Goal: Task Accomplishment & Management: Use online tool/utility

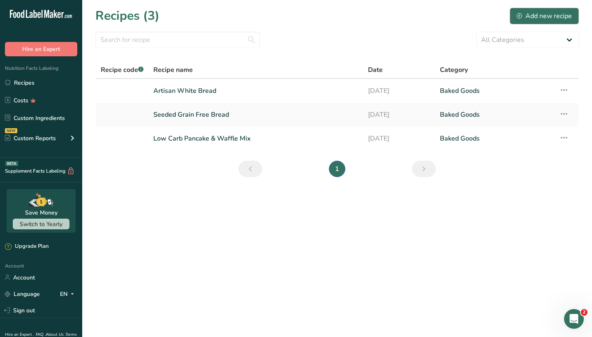
click at [538, 16] on div "Add new recipe" at bounding box center [544, 16] width 55 height 10
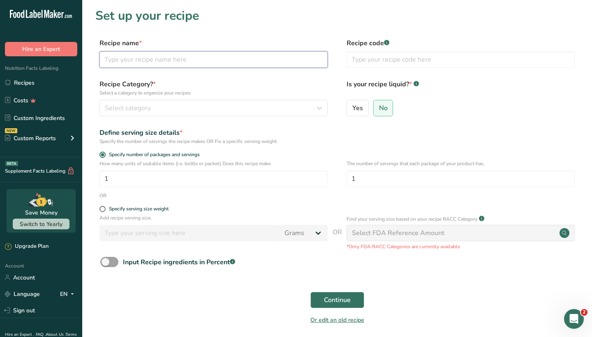
click at [244, 60] on input "text" at bounding box center [213, 59] width 228 height 16
type input "Multigrain Sandwich Bread"
click at [240, 107] on div "Select category" at bounding box center [211, 108] width 212 height 10
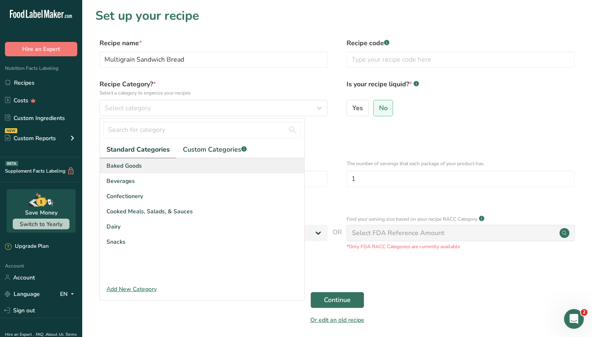
click at [198, 167] on div "Baked Goods" at bounding box center [202, 165] width 204 height 15
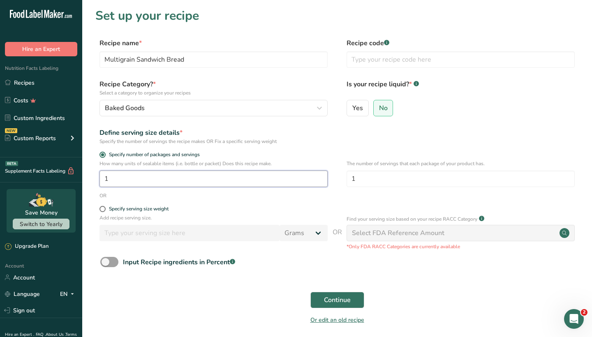
drag, startPoint x: 255, startPoint y: 182, endPoint x: 106, endPoint y: 181, distance: 148.8
click at [106, 181] on input "1" at bounding box center [213, 179] width 228 height 16
type input "2"
click at [396, 180] on input "1" at bounding box center [460, 179] width 228 height 16
type input "13"
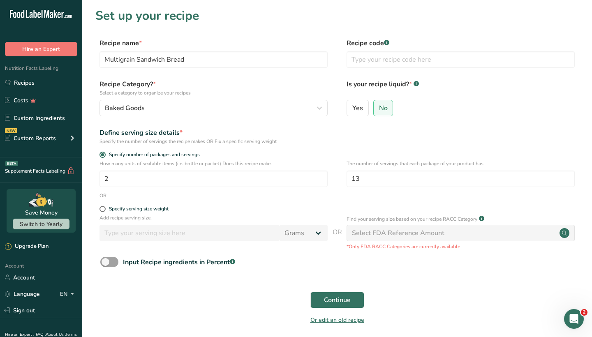
click at [250, 302] on div "Continue" at bounding box center [336, 300] width 483 height 26
click at [343, 298] on span "Continue" at bounding box center [337, 300] width 27 height 10
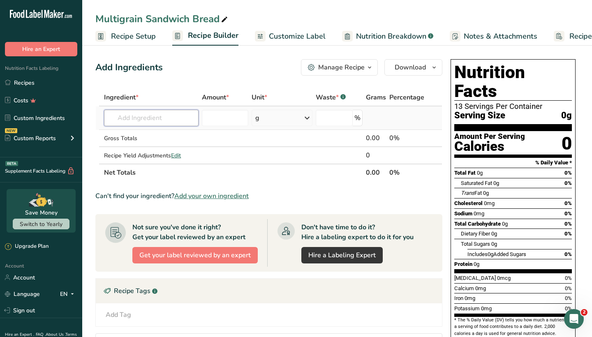
click at [164, 118] on input "text" at bounding box center [151, 118] width 95 height 16
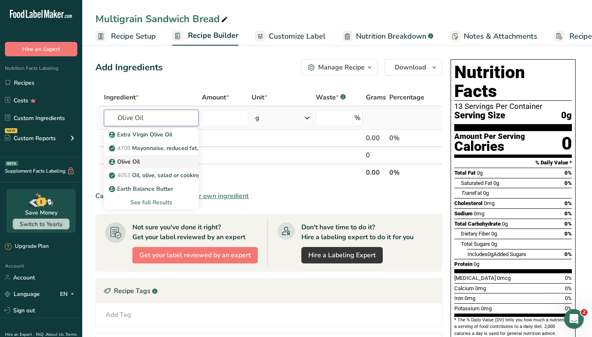
type input "Olive Oil"
click at [164, 159] on div "Olive Oil" at bounding box center [145, 161] width 68 height 9
type input "Olive Oil"
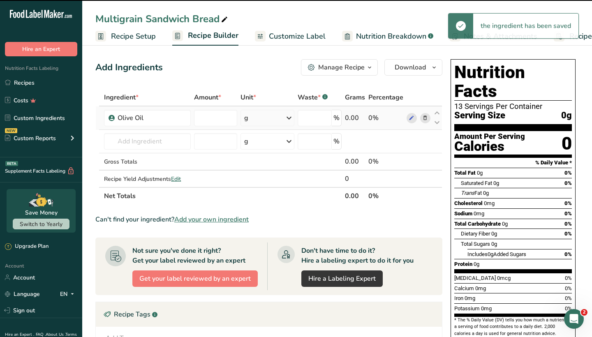
type input "0"
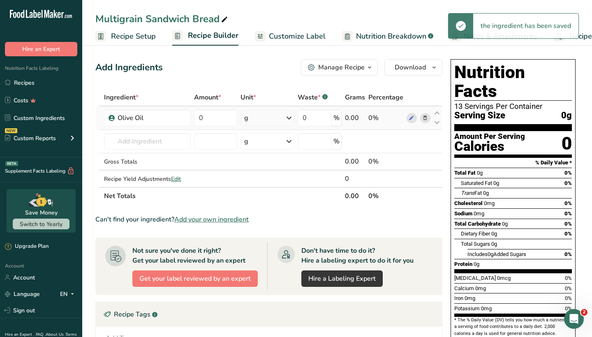
click at [253, 117] on div "g" at bounding box center [267, 118] width 54 height 16
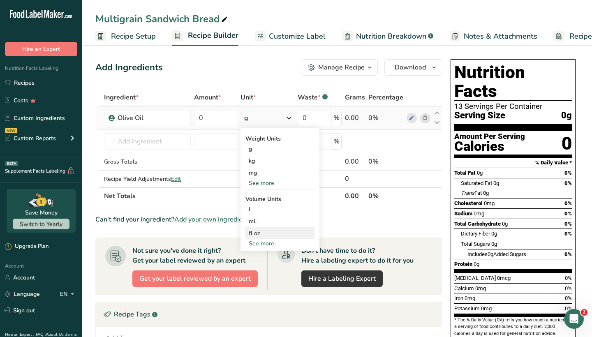
click at [260, 231] on div "fl oz" at bounding box center [280, 233] width 62 height 9
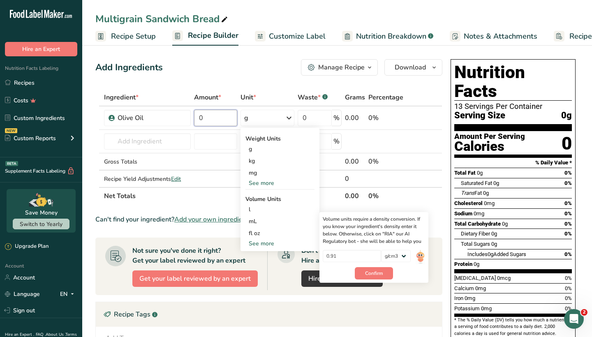
drag, startPoint x: 224, startPoint y: 117, endPoint x: 191, endPoint y: 116, distance: 32.9
click at [191, 116] on tr "Olive Oil 0 g Weight Units g kg mg See more Volume Units l Volume units require…" at bounding box center [269, 117] width 346 height 23
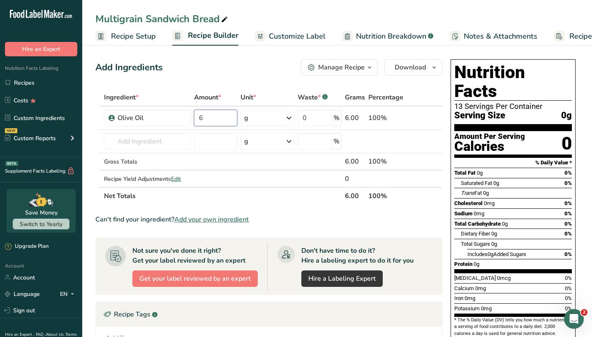
type input "6"
click at [254, 120] on div "Ingredient * Amount * Unit * Waste * .a-a{fill:#347362;}.b-a{fill:#fff;} Grams …" at bounding box center [268, 147] width 347 height 116
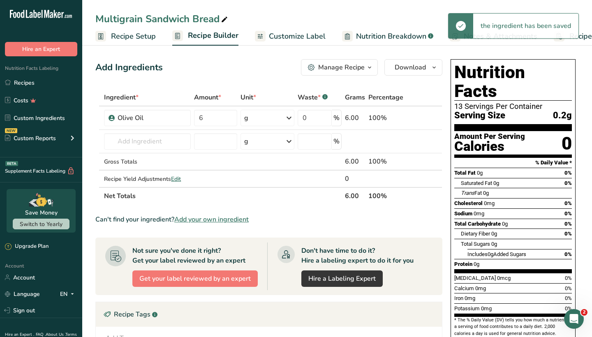
click at [259, 119] on div "g" at bounding box center [267, 118] width 54 height 16
click at [264, 233] on div "fl oz" at bounding box center [280, 233] width 62 height 9
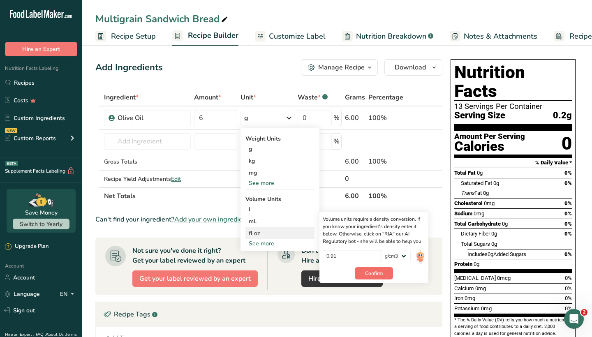
click at [375, 274] on span "Confirm" at bounding box center [374, 273] width 18 height 7
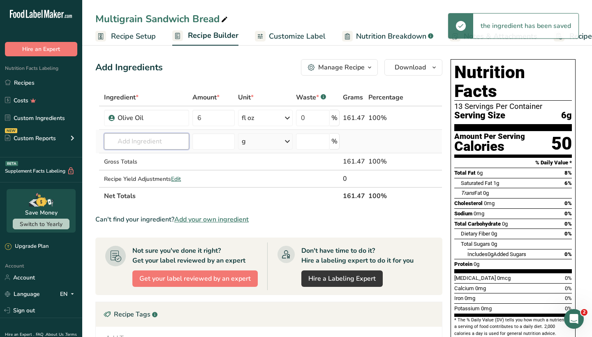
click at [141, 141] on input "text" at bounding box center [146, 141] width 85 height 16
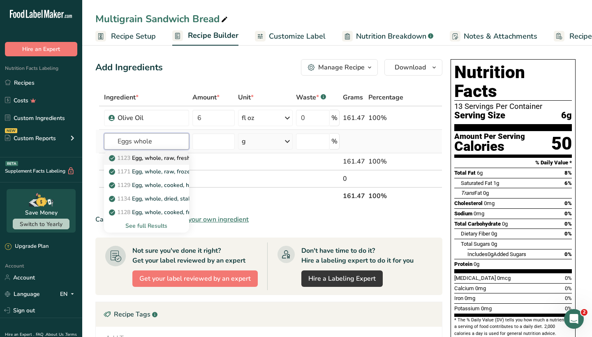
type input "Eggs whole"
click at [157, 160] on p "1123 Egg, whole, raw, fresh" at bounding box center [151, 158] width 80 height 9
type input "Egg, whole, raw, fresh"
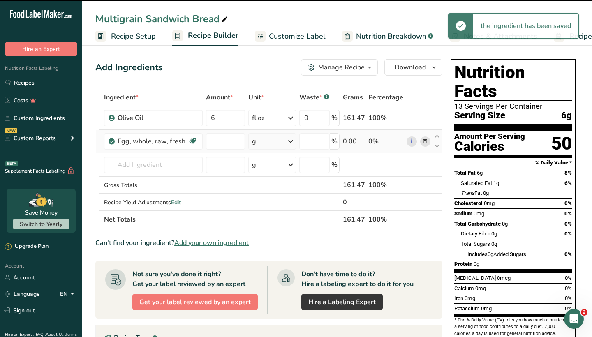
type input "0"
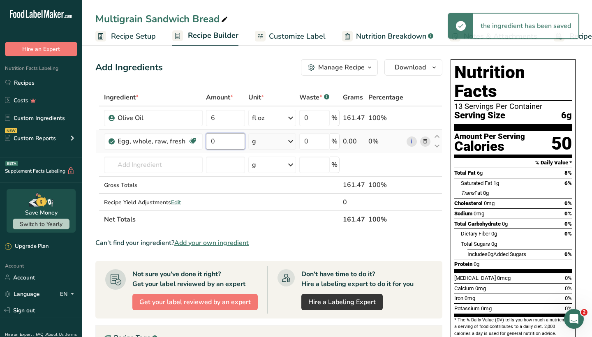
drag, startPoint x: 221, startPoint y: 141, endPoint x: 210, endPoint y: 141, distance: 11.5
click at [210, 141] on input "0" at bounding box center [225, 141] width 39 height 16
type input "6"
click at [280, 142] on div "Ingredient * Amount * Unit * Waste * .a-a{fill:#347362;}.b-a{fill:#fff;} Grams …" at bounding box center [268, 158] width 347 height 139
click at [282, 142] on div "g" at bounding box center [272, 141] width 48 height 16
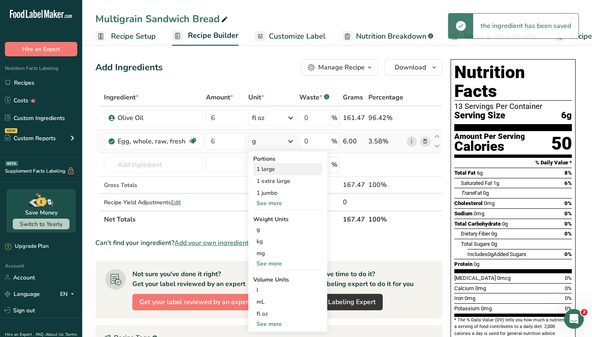
click at [277, 173] on div "1 large" at bounding box center [287, 169] width 69 height 12
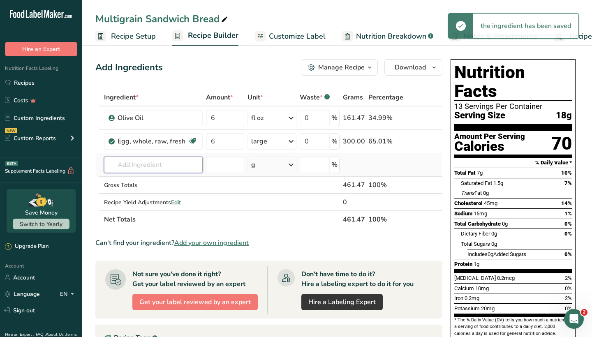
click at [127, 166] on input "text" at bounding box center [153, 165] width 99 height 16
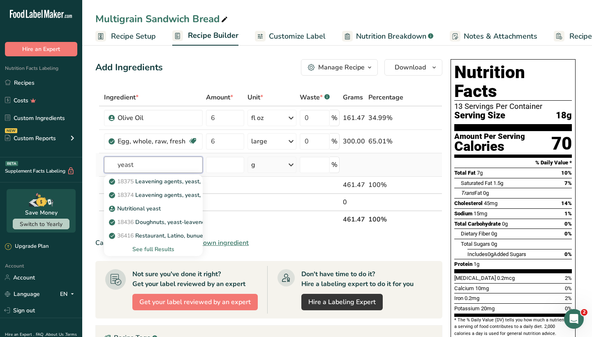
type input "yeast"
click at [154, 249] on div "See full Results" at bounding box center [153, 249] width 85 height 9
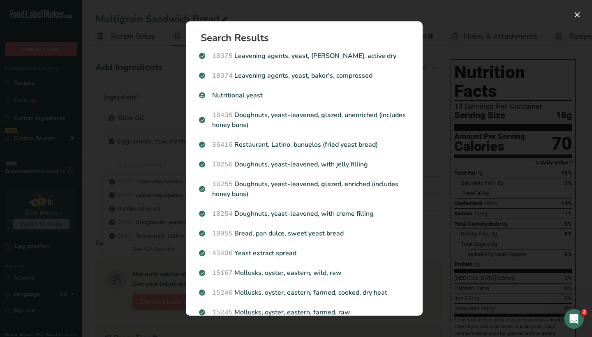
click at [455, 86] on div "Search results modal" at bounding box center [296, 168] width 592 height 337
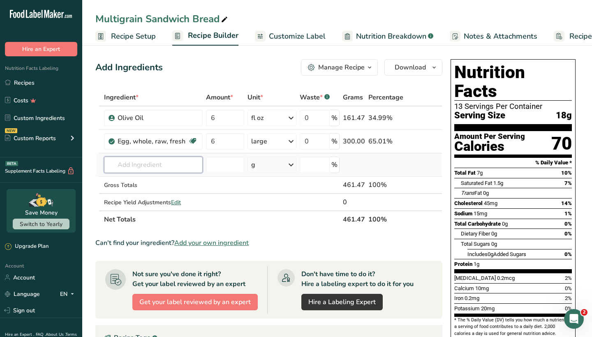
click at [130, 161] on input "text" at bounding box center [153, 165] width 99 height 16
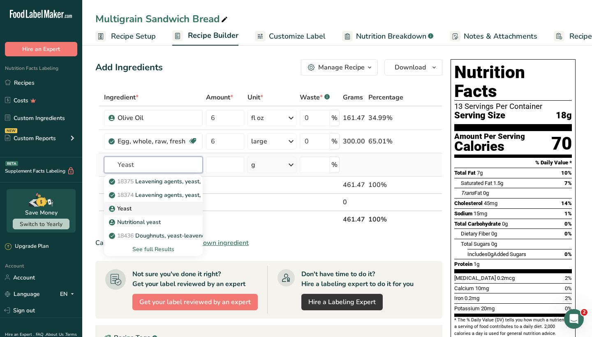
type input "Yeast"
click at [125, 210] on p "Yeast" at bounding box center [121, 208] width 21 height 9
type input "Yeast"
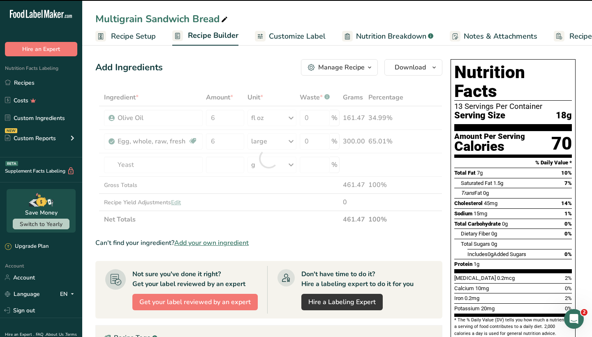
type input "0"
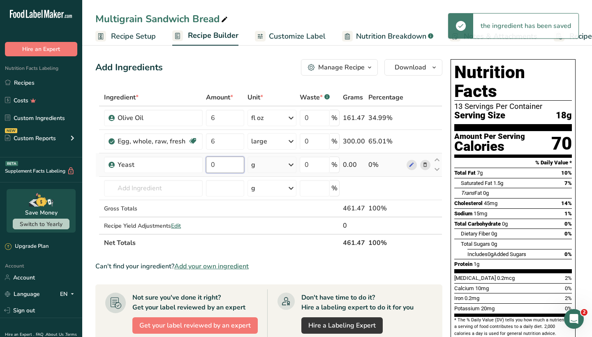
drag, startPoint x: 224, startPoint y: 166, endPoint x: 205, endPoint y: 162, distance: 18.9
click at [206, 162] on input "0" at bounding box center [225, 165] width 38 height 16
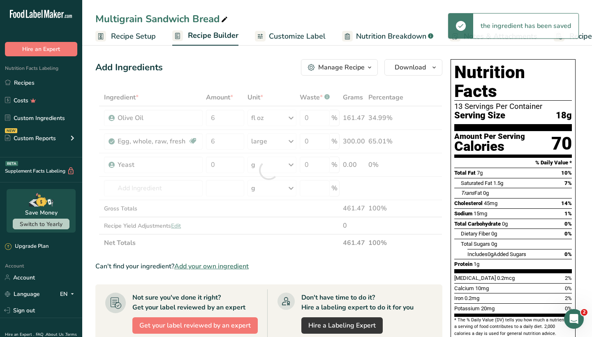
click at [271, 165] on div "Ingredient * Amount * Unit * Waste * .a-a{fill:#347362;}.b-a{fill:#fff;} Grams …" at bounding box center [268, 170] width 347 height 163
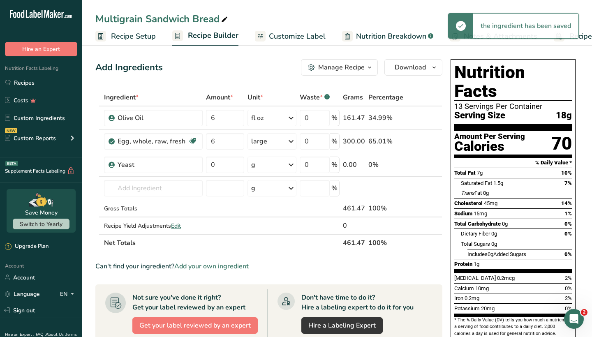
click at [271, 165] on div "g" at bounding box center [271, 165] width 49 height 16
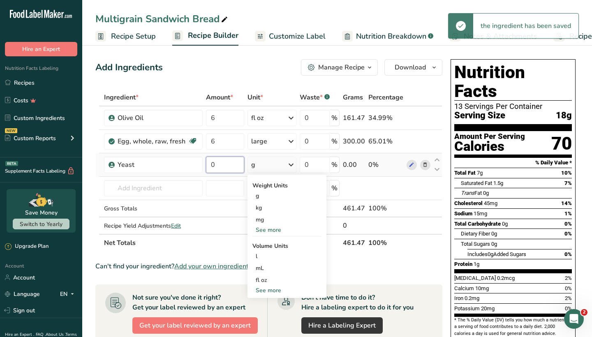
click at [228, 166] on input "0" at bounding box center [225, 165] width 38 height 16
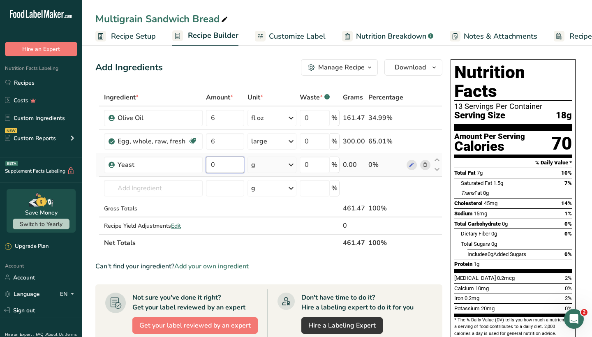
drag, startPoint x: 228, startPoint y: 166, endPoint x: 207, endPoint y: 166, distance: 20.6
click at [207, 166] on input "0" at bounding box center [225, 165] width 38 height 16
type input "21"
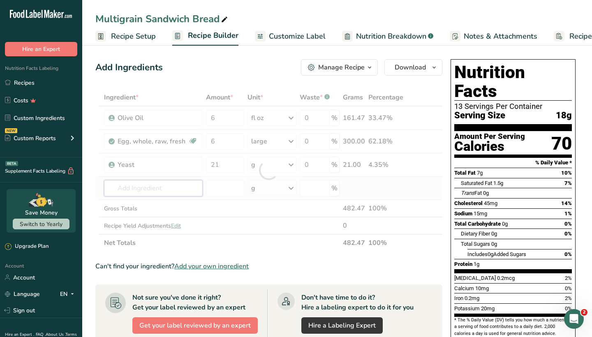
click at [180, 187] on div "Ingredient * Amount * Unit * Waste * .a-a{fill:#347362;}.b-a{fill:#fff;} Grams …" at bounding box center [268, 170] width 347 height 163
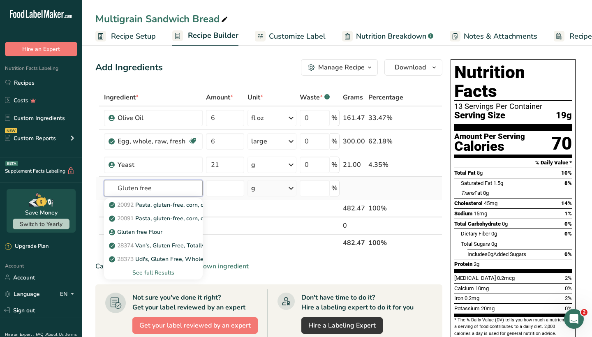
drag, startPoint x: 167, startPoint y: 187, endPoint x: 139, endPoint y: 187, distance: 28.4
click at [139, 187] on input "Gluten free" at bounding box center [153, 188] width 99 height 16
type input "Gluten free"
click at [144, 270] on div "See full Results" at bounding box center [153, 272] width 85 height 9
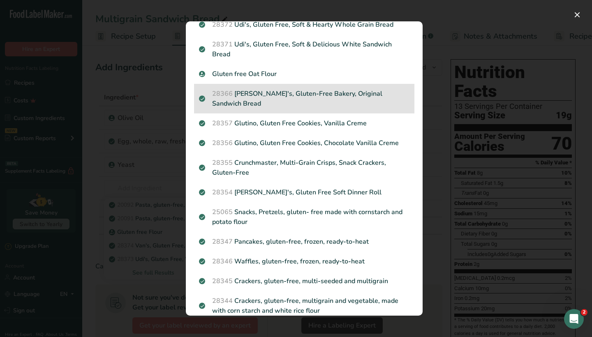
scroll to position [130, 0]
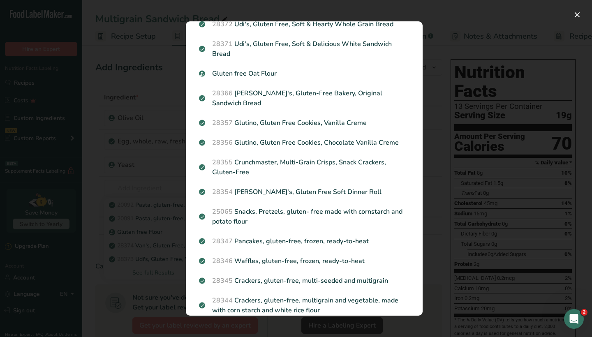
click at [159, 139] on div "Search results modal" at bounding box center [296, 168] width 592 height 337
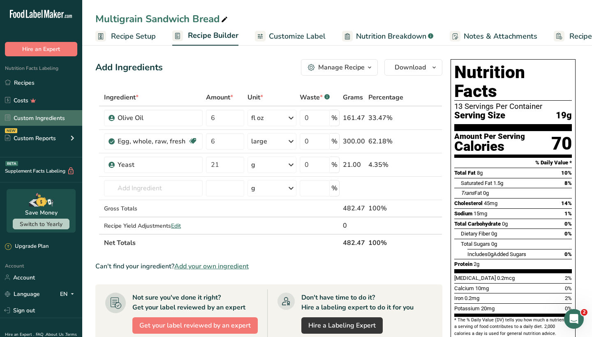
click at [60, 118] on link "Custom Ingredients" at bounding box center [41, 118] width 82 height 16
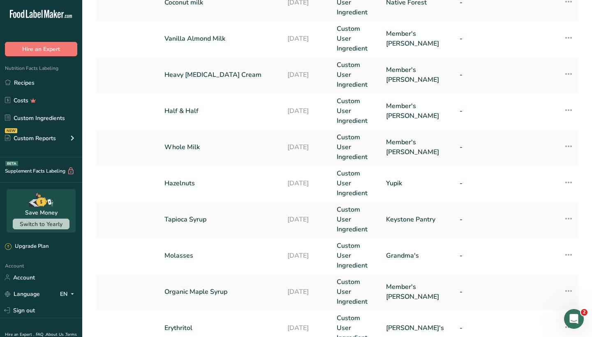
scroll to position [198, 0]
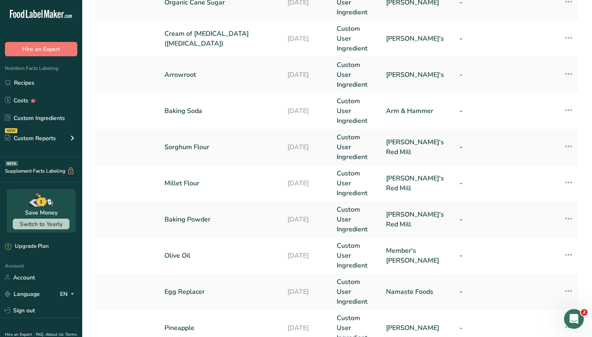
scroll to position [198, 0]
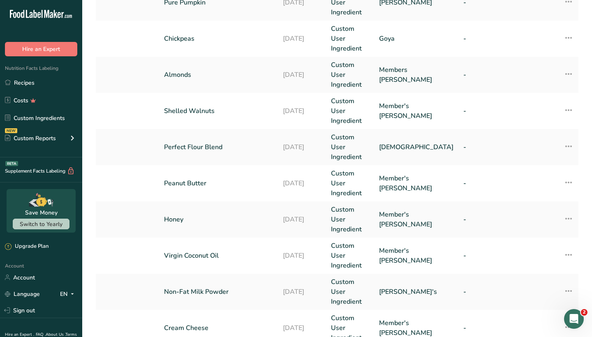
scroll to position [198, 0]
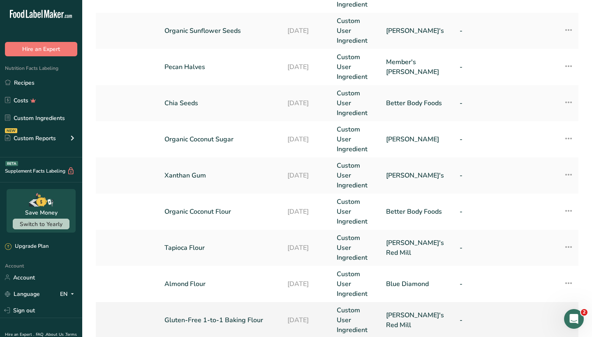
scroll to position [97, 0]
click at [258, 315] on link "Gluten-Free 1-to-1 Baking Flour" at bounding box center [220, 320] width 113 height 10
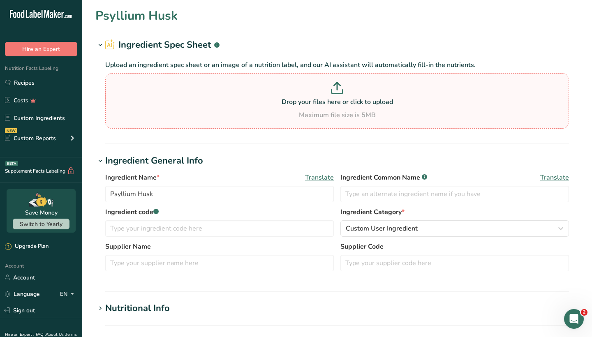
type input "Gluten-Free 1-to-1 Baking Flour"
type input "[PERSON_NAME]'s Red Mill"
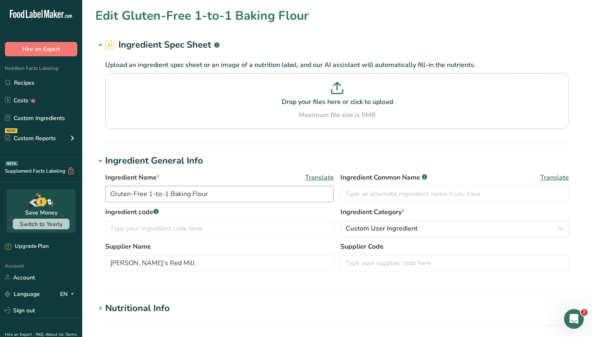
scroll to position [30, 0]
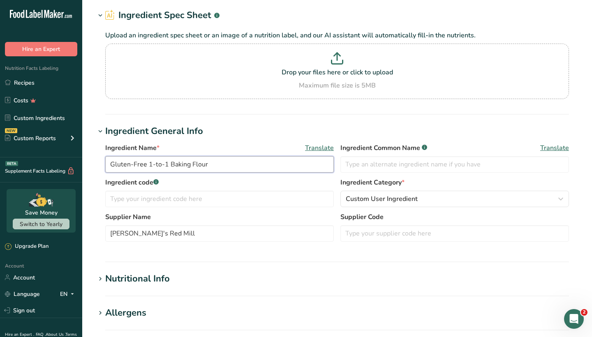
drag, startPoint x: 168, startPoint y: 164, endPoint x: 148, endPoint y: 166, distance: 20.7
click at [148, 166] on input "Gluten-Free 1-to-1 Baking Flour" at bounding box center [219, 164] width 228 height 16
click at [165, 165] on input "Gluten-Free Baking Flour" at bounding box center [219, 164] width 228 height 16
click at [187, 161] on input "Gluten-Free Flour" at bounding box center [219, 164] width 228 height 16
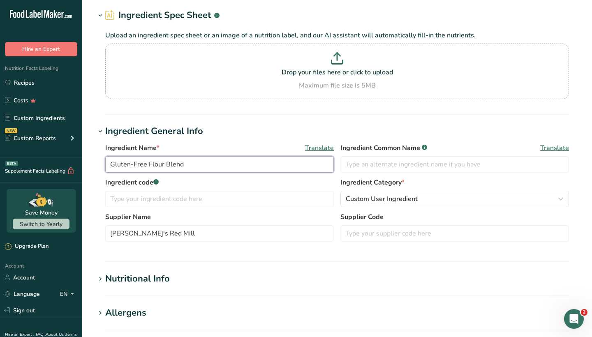
click at [134, 164] on input "Gluten-Free Flour Blend" at bounding box center [219, 164] width 228 height 16
type input "Gluten Free Flour Blend"
click at [232, 141] on div "Ingredient Name * Translate Gluten Free Flour Blend Ingredient Common Name .a-a…" at bounding box center [336, 194] width 483 height 113
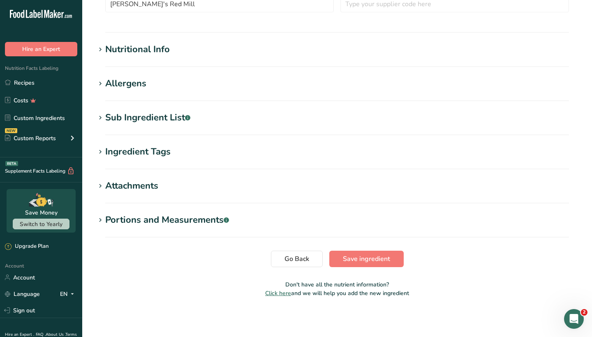
scroll to position [259, 0]
click at [99, 115] on icon at bounding box center [100, 118] width 7 height 12
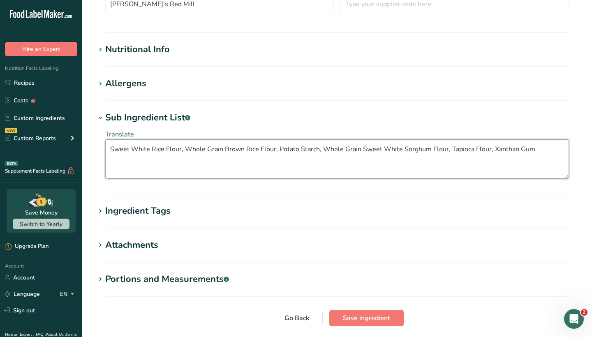
click at [537, 154] on textarea "Sweet White Rice Flour, Whole Grain Brown Rice Flour, Potato Starch, Whole Grai…" at bounding box center [337, 158] width 464 height 39
type textarea "Sweet White Rice Flour, Whole Grain Brown Rice Flour, Potato Starch, Whole Grai…"
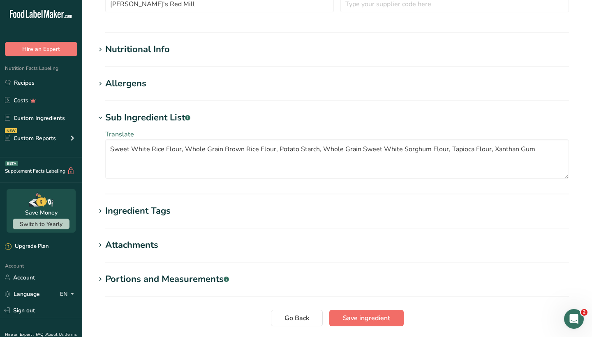
click at [385, 314] on span "Save ingredient" at bounding box center [366, 318] width 47 height 10
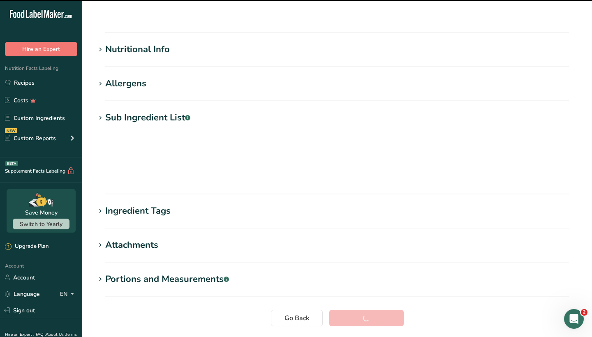
scroll to position [64, 0]
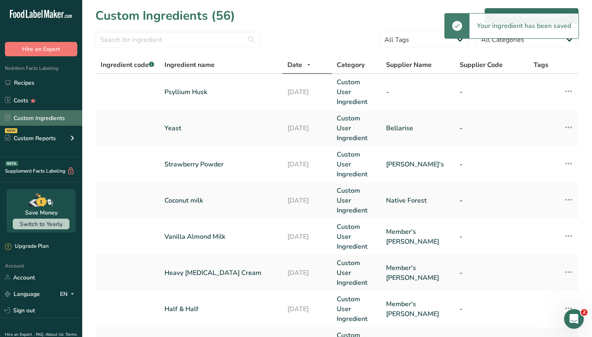
click at [47, 122] on link "Custom Ingredients" at bounding box center [41, 118] width 82 height 16
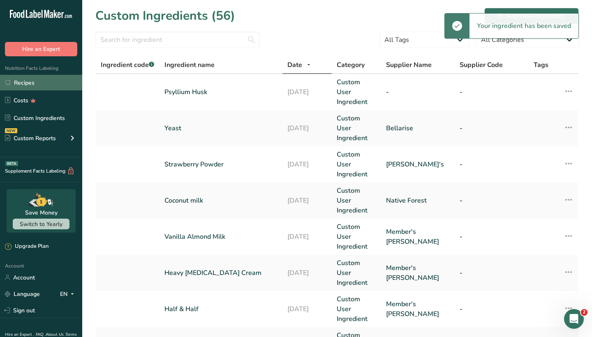
click at [43, 85] on link "Recipes" at bounding box center [41, 83] width 82 height 16
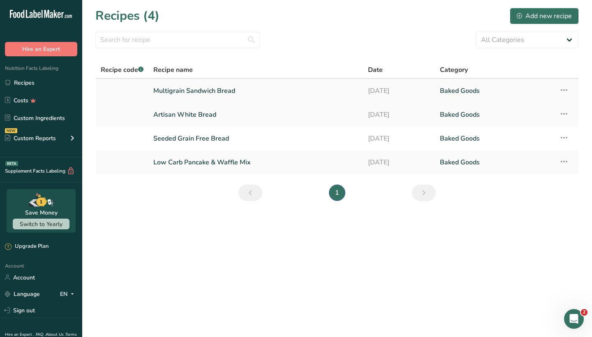
click at [208, 95] on link "Multigrain Sandwich Bread" at bounding box center [255, 90] width 205 height 17
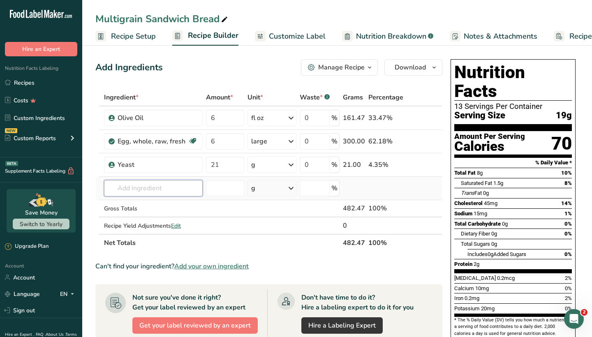
click at [147, 191] on input "text" at bounding box center [153, 188] width 99 height 16
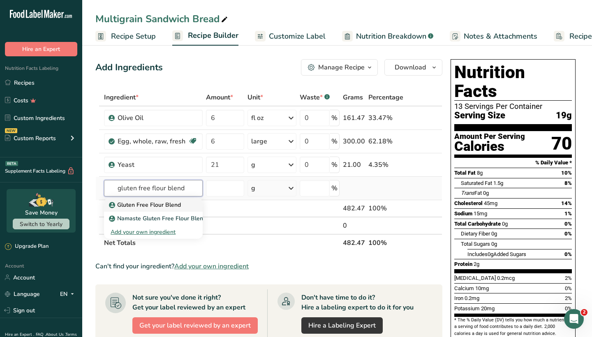
type input "gluten free flour blend"
click at [154, 202] on p "Gluten Free Flour Blend" at bounding box center [146, 205] width 70 height 9
type input "Gluten Free Flour Blend"
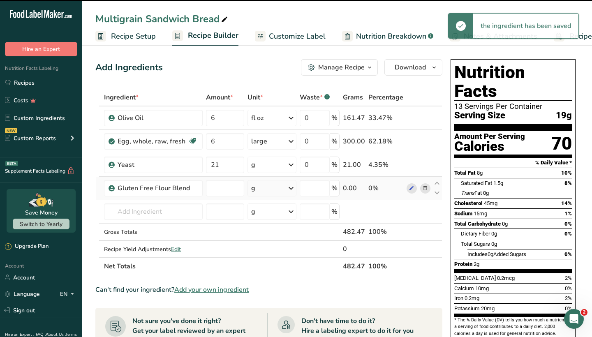
type input "0"
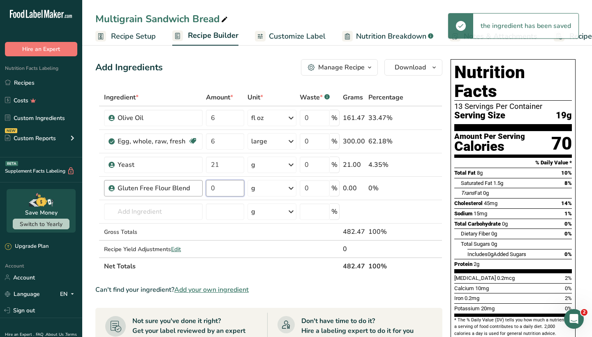
drag, startPoint x: 224, startPoint y: 187, endPoint x: 201, endPoint y: 187, distance: 23.4
click at [201, 187] on tr "Gluten Free Flour Blend 0 g Weight Units g kg mg See more Volume Units l Volume…" at bounding box center [269, 188] width 346 height 23
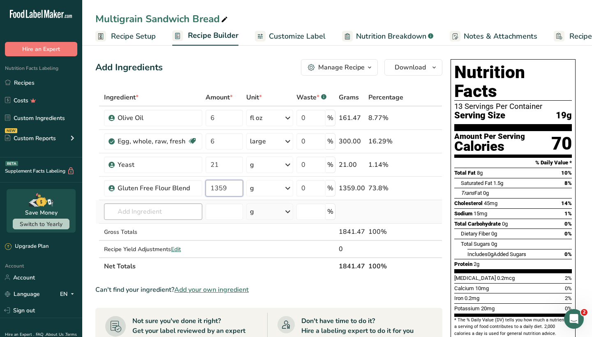
type input "1359"
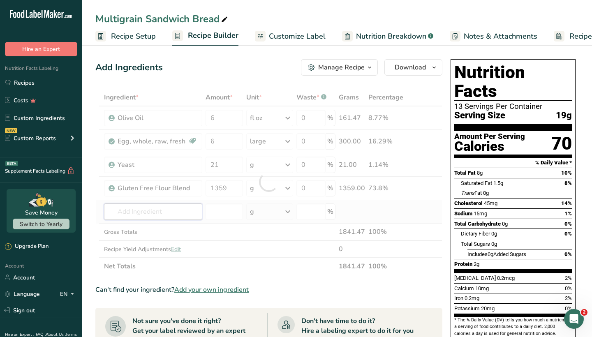
click at [154, 209] on div "Ingredient * Amount * Unit * Waste * .a-a{fill:#347362;}.b-a{fill:#fff;} Grams …" at bounding box center [268, 182] width 347 height 186
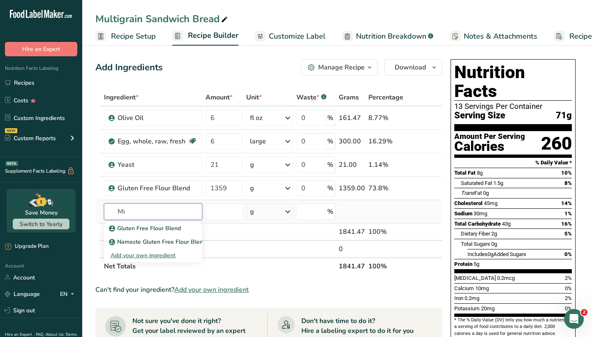
type input "M"
type input "Non-Fat Milk Powder"
click at [141, 227] on p "Non-Fat Milk Powder" at bounding box center [142, 228] width 63 height 9
type input "Non-Fat Milk Powder"
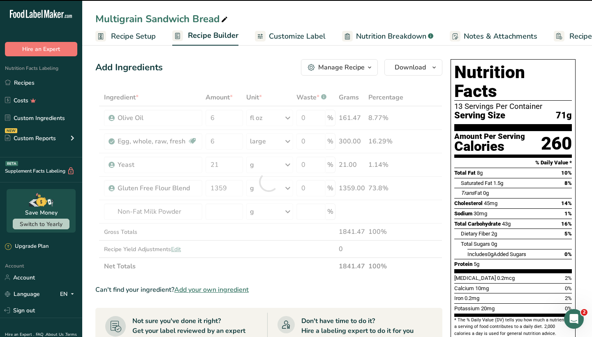
type input "0"
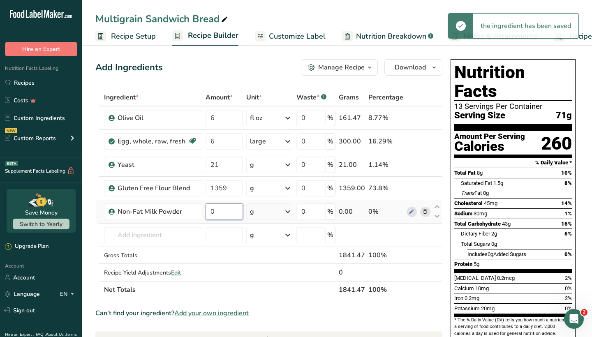
drag, startPoint x: 215, startPoint y: 210, endPoint x: 207, endPoint y: 209, distance: 8.7
click at [207, 209] on input "0" at bounding box center [223, 211] width 37 height 16
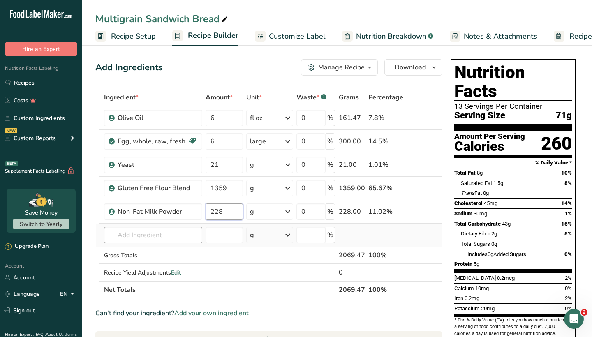
type input "228"
click at [168, 234] on div "Ingredient * Amount * Unit * Waste * .a-a{fill:#347362;}.b-a{fill:#fff;} Grams …" at bounding box center [268, 194] width 347 height 210
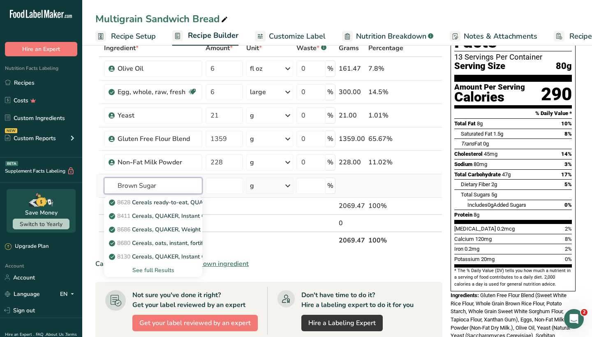
scroll to position [52, 0]
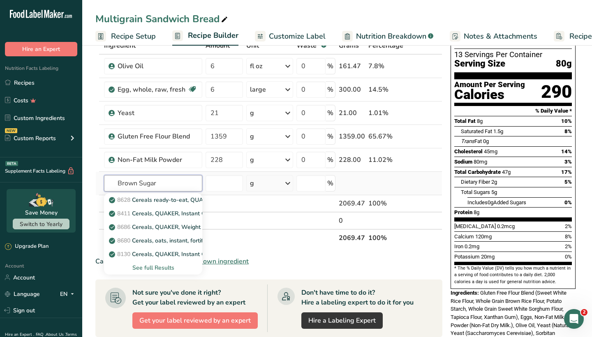
type input "Brown Sugar"
click at [155, 269] on div "See full Results" at bounding box center [153, 267] width 85 height 9
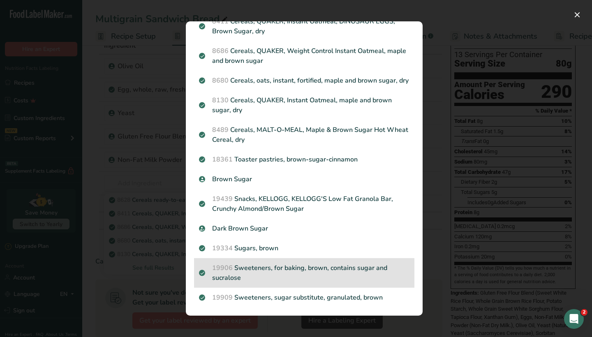
scroll to position [64, 0]
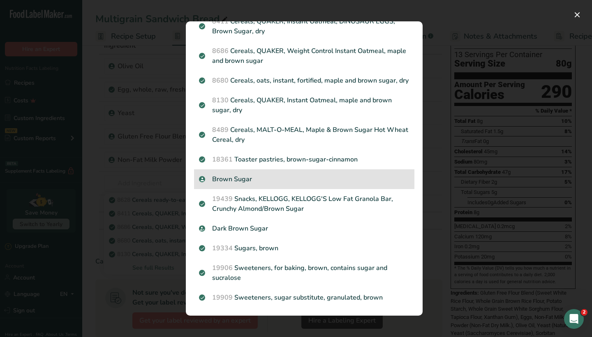
click at [247, 180] on p "Brown Sugar" at bounding box center [304, 179] width 210 height 10
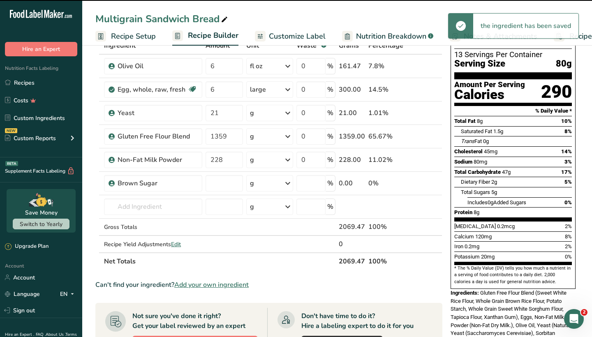
type input "0"
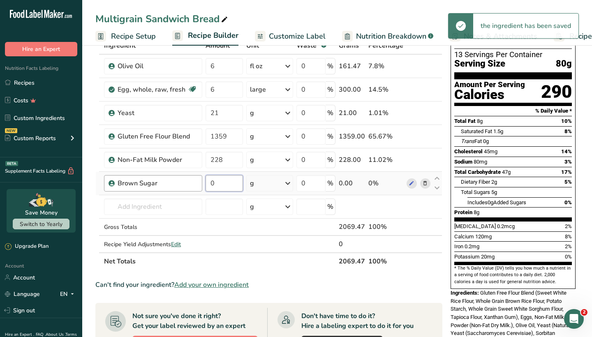
drag, startPoint x: 229, startPoint y: 183, endPoint x: 201, endPoint y: 182, distance: 27.9
click at [201, 183] on tr "Brown Sugar 0 g Weight Units g kg mg See more Volume Units l Volume units requi…" at bounding box center [269, 183] width 346 height 23
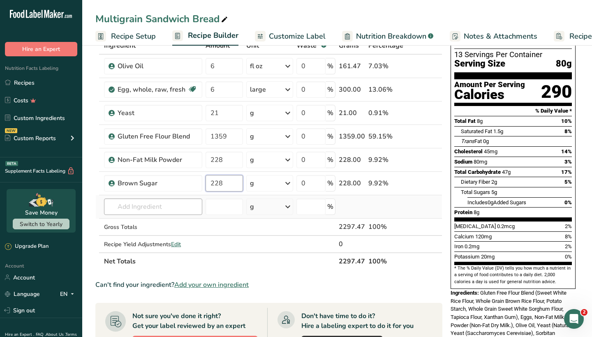
type input "228"
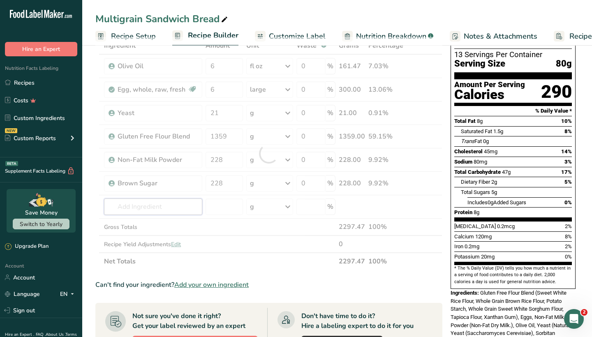
click at [163, 203] on div "Ingredient * Amount * Unit * Waste * .a-a{fill:#347362;}.b-a{fill:#fff;} Grams …" at bounding box center [268, 153] width 347 height 233
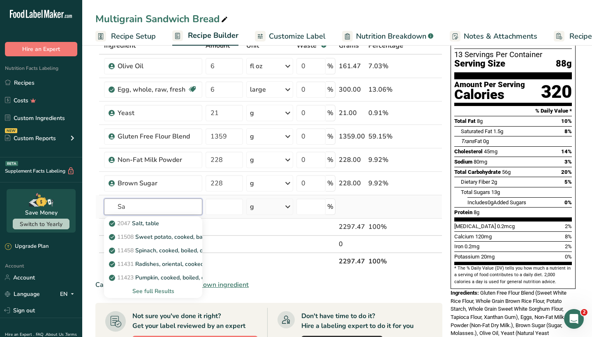
type input "S"
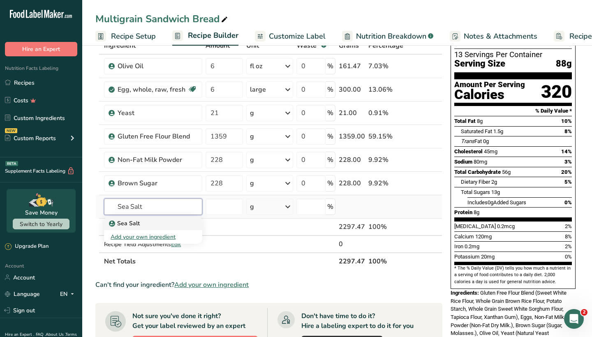
type input "Sea Salt"
click at [156, 222] on div "Sea Salt" at bounding box center [147, 223] width 72 height 9
type input "Sea Salt"
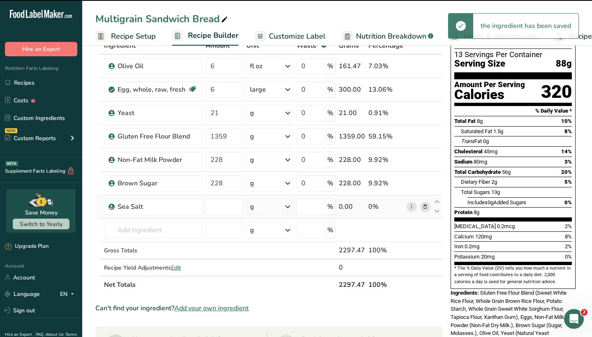
type input "0"
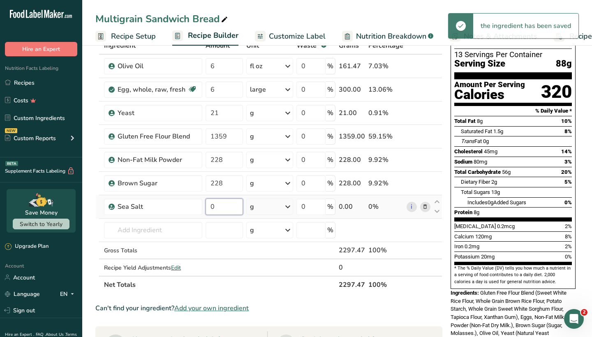
drag, startPoint x: 231, startPoint y: 206, endPoint x: 206, endPoint y: 204, distance: 25.6
click at [206, 204] on input "0" at bounding box center [223, 206] width 37 height 16
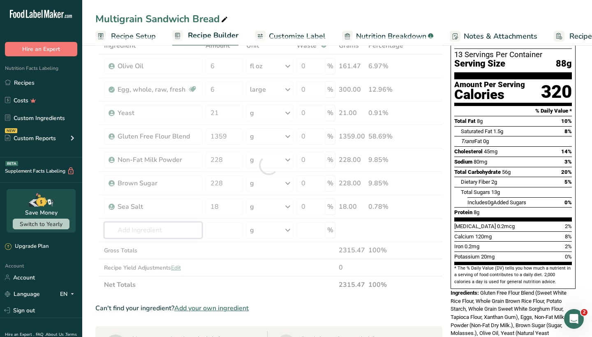
click at [180, 229] on div "Ingredient * Amount * Unit * Waste * .a-a{fill:#347362;}.b-a{fill:#fff;} Grams …" at bounding box center [268, 165] width 347 height 256
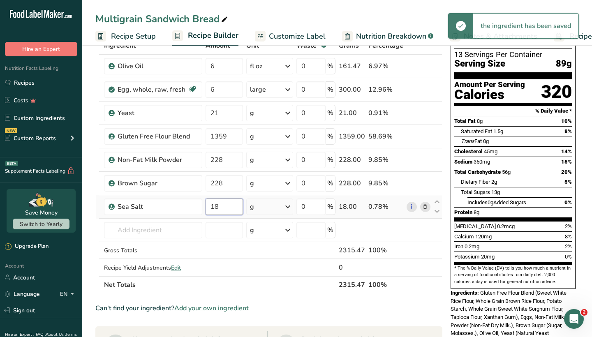
drag, startPoint x: 225, startPoint y: 209, endPoint x: 209, endPoint y: 207, distance: 16.6
click at [209, 207] on input "18" at bounding box center [223, 206] width 37 height 16
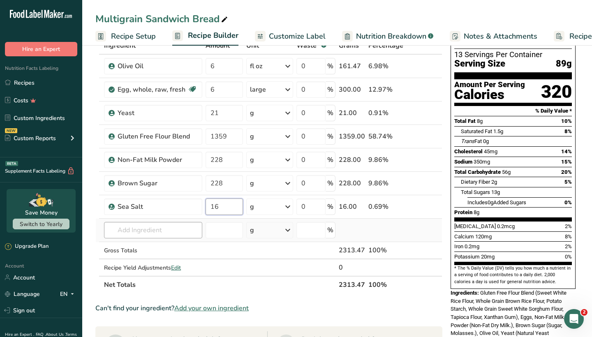
type input "16"
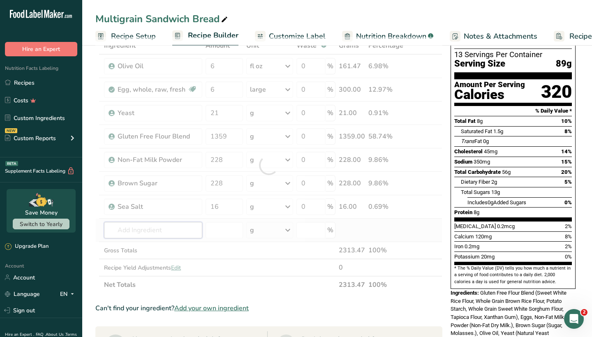
click at [170, 228] on div "Ingredient * Amount * Unit * Waste * .a-a{fill:#347362;}.b-a{fill:#fff;} Grams …" at bounding box center [268, 165] width 347 height 256
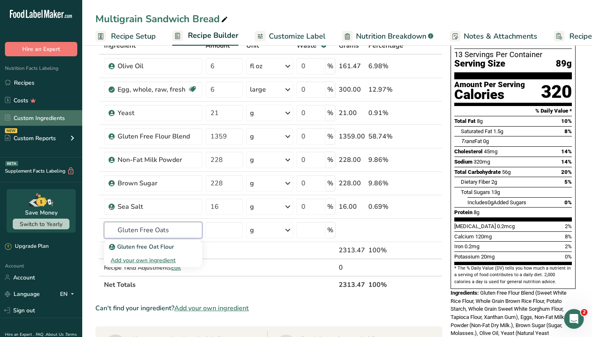
type input "Gluten Free Oats"
click at [41, 116] on link "Custom Ingredients" at bounding box center [41, 118] width 82 height 16
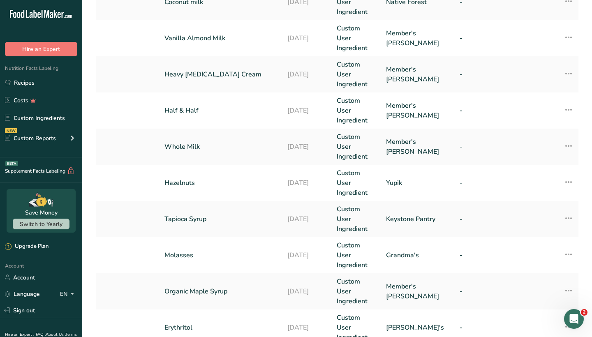
scroll to position [198, 0]
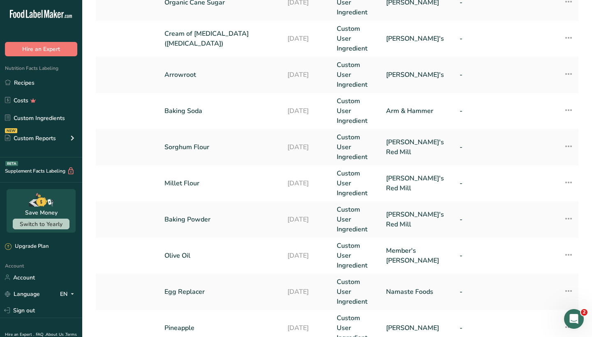
scroll to position [198, 0]
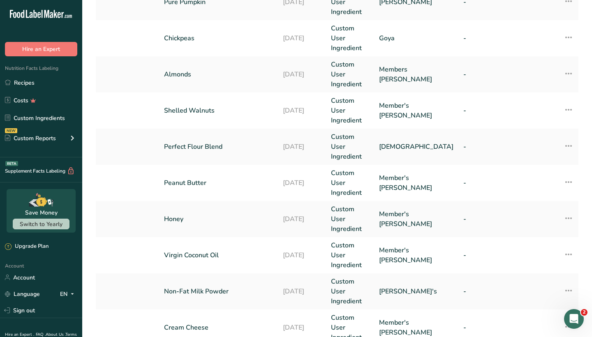
scroll to position [198, 0]
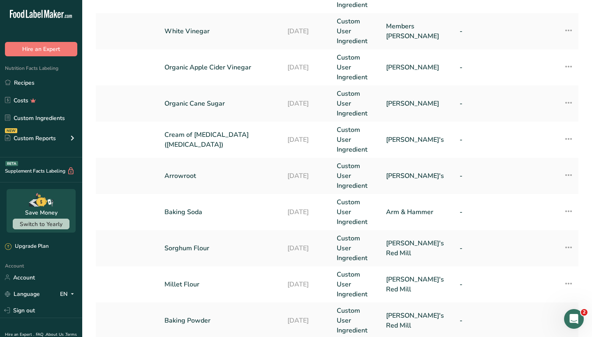
scroll to position [92, 0]
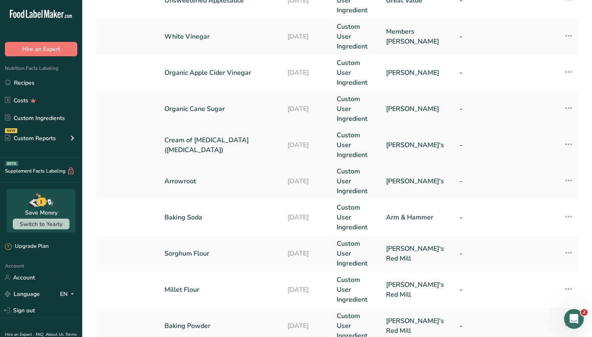
click at [243, 135] on link "Cream of [MEDICAL_DATA] ([MEDICAL_DATA])" at bounding box center [220, 145] width 113 height 20
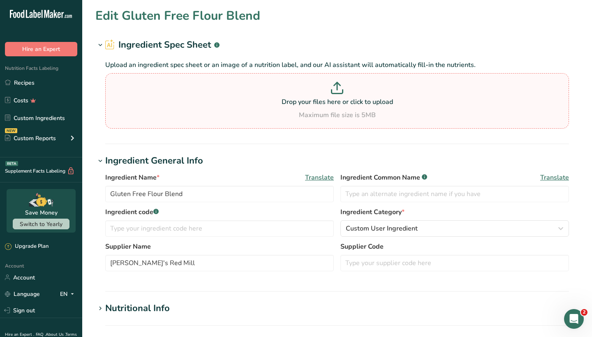
type input "Cream of [MEDICAL_DATA] ([MEDICAL_DATA])"
type input "[PERSON_NAME]'s"
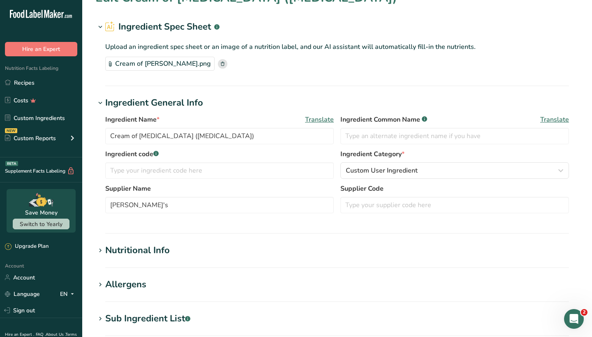
scroll to position [18, 0]
drag, startPoint x: 234, startPoint y: 136, endPoint x: 157, endPoint y: 134, distance: 77.3
click at [157, 134] on input "Cream of [MEDICAL_DATA] ([MEDICAL_DATA])" at bounding box center [219, 135] width 228 height 16
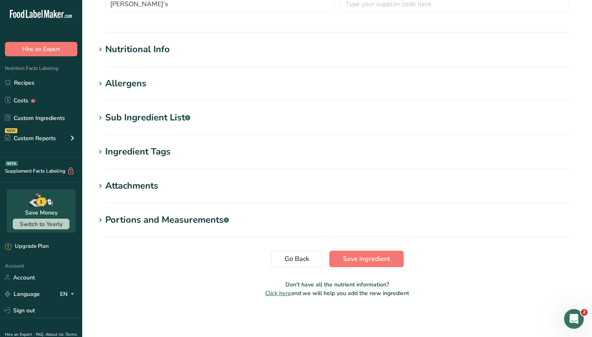
scroll to position [219, 0]
type input "Cream of [MEDICAL_DATA]"
click at [140, 111] on section "Edit Cream of [MEDICAL_DATA] Ingredient Spec Sheet .a-a{fill:#347362;}.b-a{fill…" at bounding box center [337, 46] width 510 height 530
click at [137, 117] on div "Sub Ingredient List .a-a{fill:#347362;}.b-a{fill:#fff;}" at bounding box center [147, 118] width 85 height 14
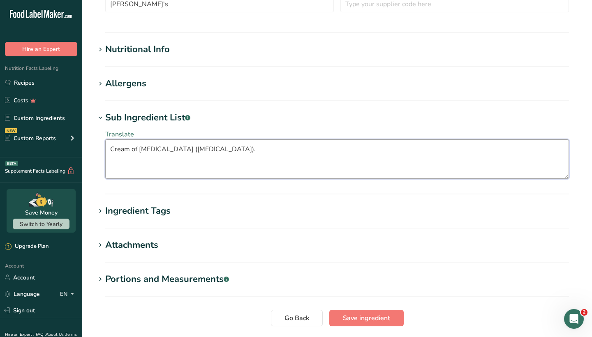
drag, startPoint x: 158, startPoint y: 150, endPoint x: 115, endPoint y: 145, distance: 43.1
click at [115, 145] on textarea "Cream of [MEDICAL_DATA] ([MEDICAL_DATA])." at bounding box center [337, 158] width 464 height 39
click at [187, 152] on textarea "[MEDICAL_DATA])." at bounding box center [337, 159] width 464 height 39
type textarea "[MEDICAL_DATA]"
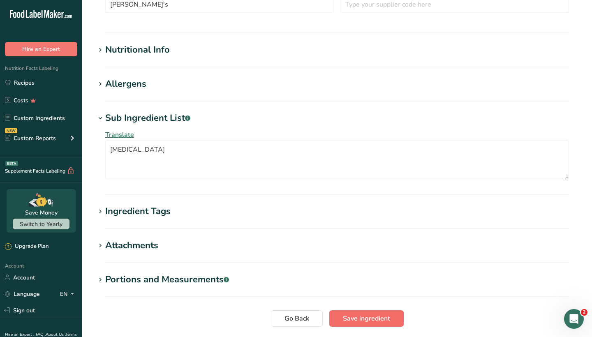
click at [364, 318] on span "Save ingredient" at bounding box center [366, 319] width 47 height 10
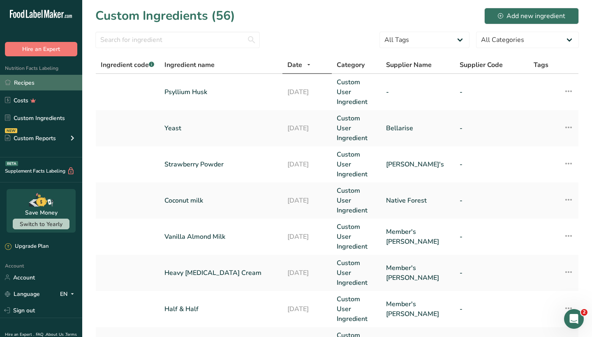
click at [48, 84] on link "Recipes" at bounding box center [41, 83] width 82 height 16
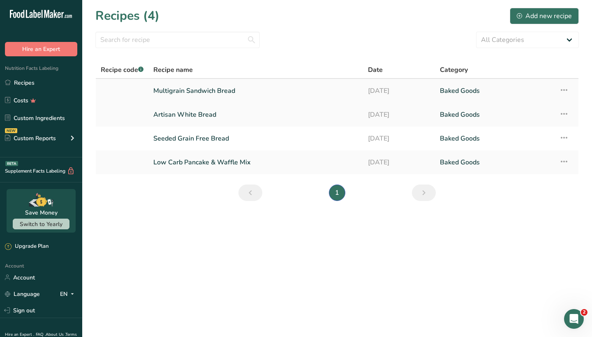
click at [191, 86] on link "Multigrain Sandwich Bread" at bounding box center [255, 90] width 205 height 17
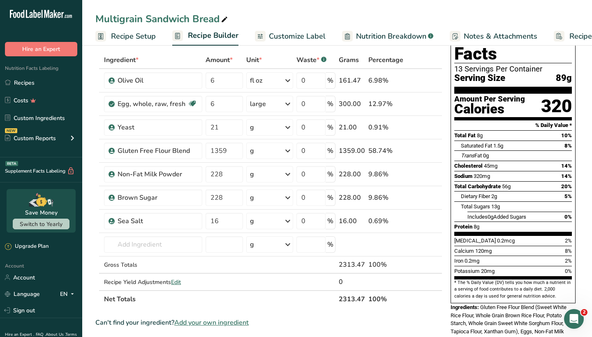
scroll to position [39, 0]
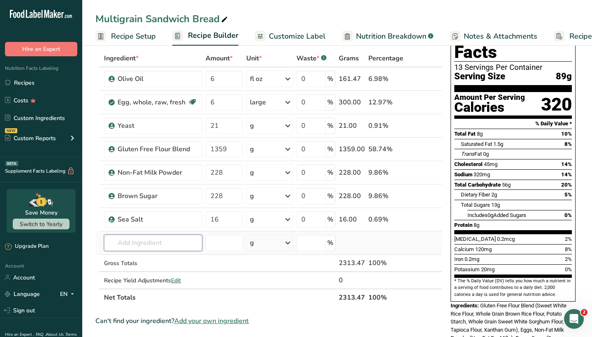
click at [134, 239] on input "text" at bounding box center [153, 243] width 98 height 16
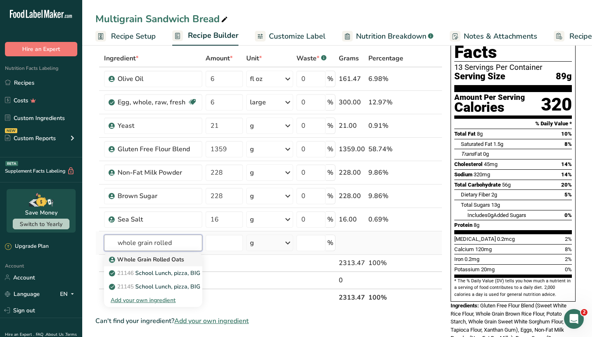
type input "whole grain rolled"
click at [139, 263] on p "Whole Grain Rolled Oats" at bounding box center [148, 259] width 74 height 9
type input "Whole Grain Rolled Oats"
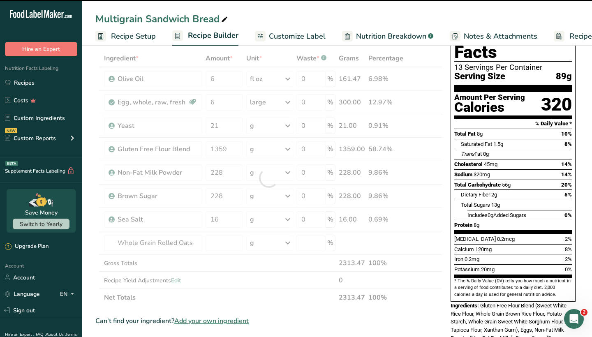
type input "0"
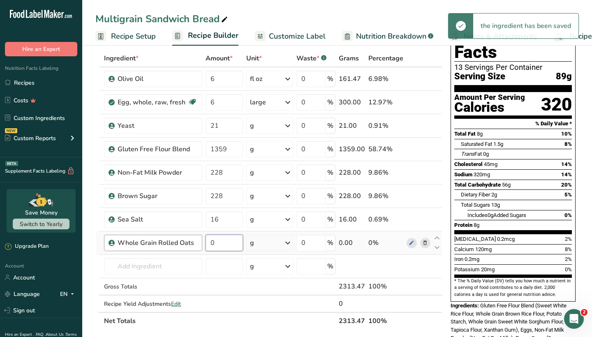
drag, startPoint x: 222, startPoint y: 245, endPoint x: 200, endPoint y: 240, distance: 22.6
click at [200, 240] on tr "Whole Grain Rolled Oats 0 g Weight Units g kg mg See more Volume Units l Volume…" at bounding box center [269, 242] width 346 height 23
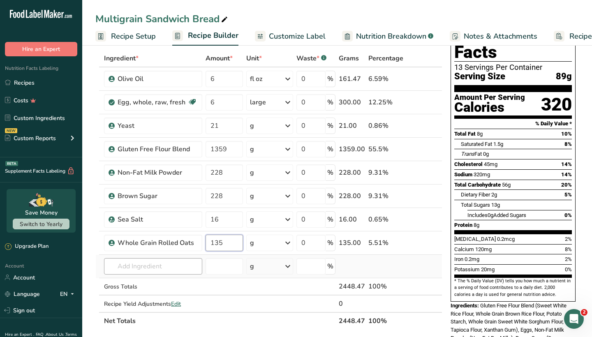
type input "135"
click at [160, 264] on div "Ingredient * Amount * Unit * Waste * .a-a{fill:#347362;}.b-a{fill:#fff;} Grams …" at bounding box center [268, 190] width 347 height 280
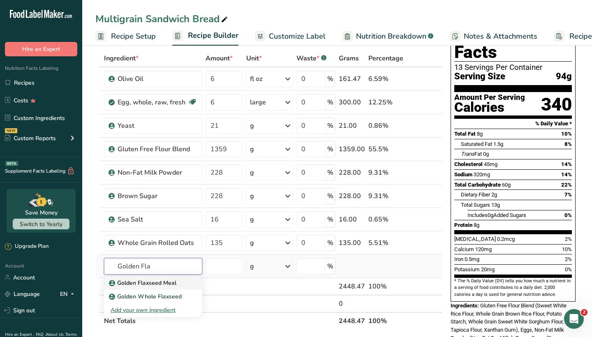
type input "Golden Fla"
click at [164, 286] on p "Golden Flaxseed Meal" at bounding box center [144, 283] width 66 height 9
type input "Golden Flaxseed Meal"
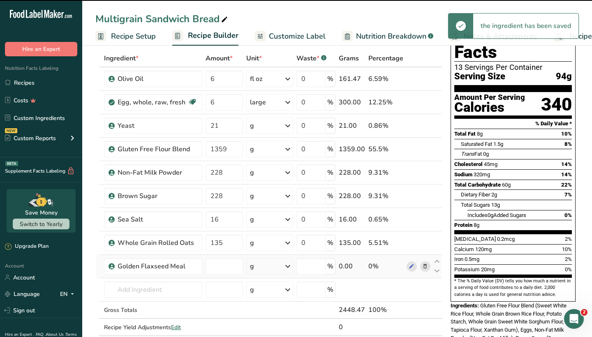
type input "0"
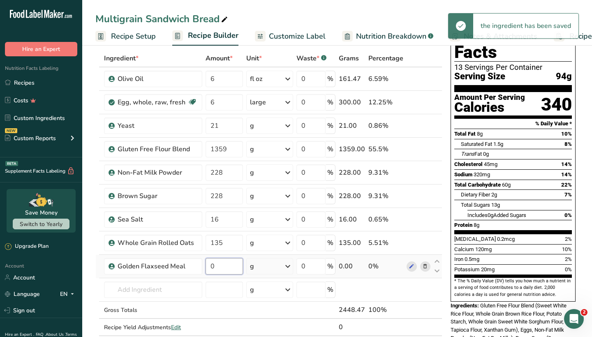
drag, startPoint x: 219, startPoint y: 268, endPoint x: 204, endPoint y: 266, distance: 15.3
click at [204, 266] on td "0" at bounding box center [224, 266] width 41 height 23
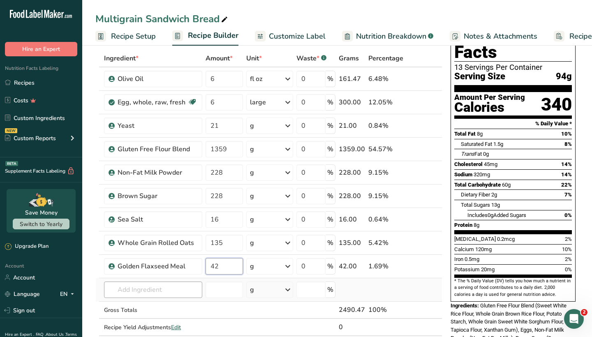
type input "42"
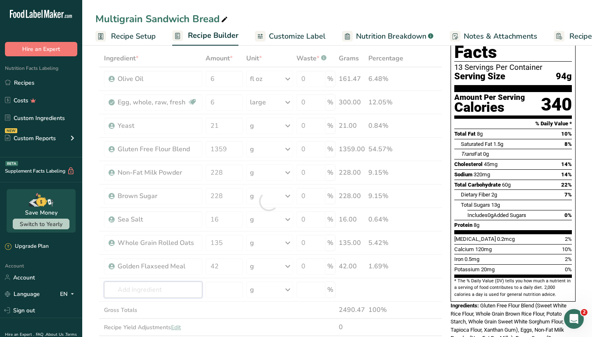
click at [153, 289] on div "Ingredient * Amount * Unit * Waste * .a-a{fill:#347362;}.b-a{fill:#fff;} Grams …" at bounding box center [268, 201] width 347 height 303
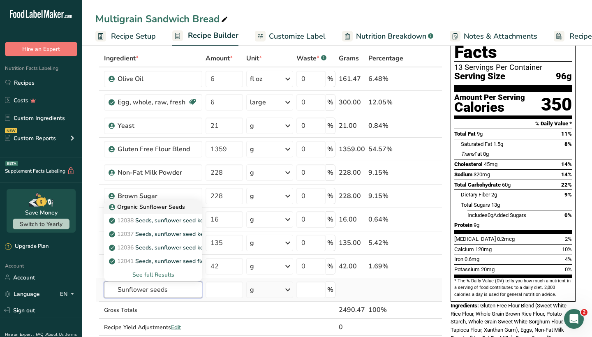
type input "Sunflower seeds"
click at [164, 209] on p "Organic Sunflower Seeds" at bounding box center [148, 207] width 74 height 9
type input "Organic Sunflower Seeds"
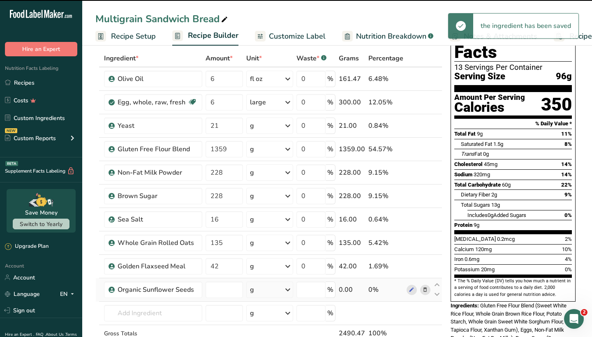
type input "0"
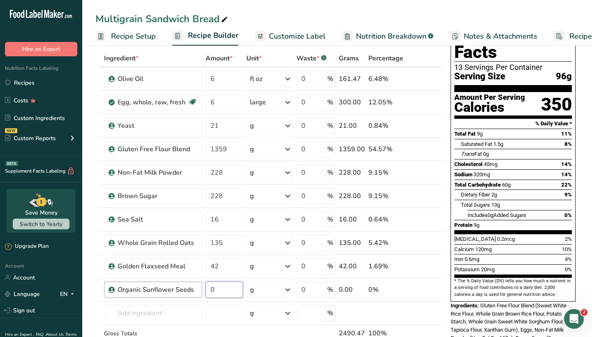
drag, startPoint x: 221, startPoint y: 289, endPoint x: 198, endPoint y: 289, distance: 23.4
click at [198, 289] on tr "Organic Sunflower Seeds 0 g Weight Units g kg mg See more Volume Units l Volume…" at bounding box center [269, 289] width 346 height 23
type input "50"
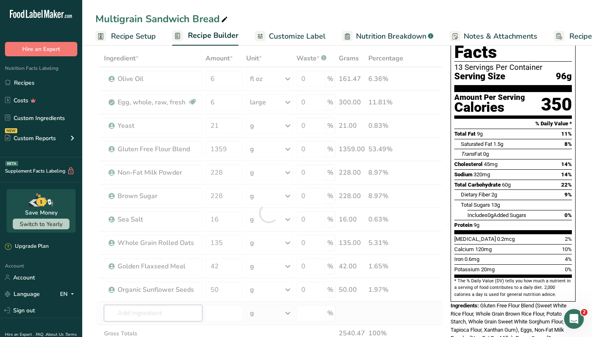
click at [153, 314] on div "Ingredient * Amount * Unit * Waste * .a-a{fill:#347362;}.b-a{fill:#fff;} Grams …" at bounding box center [268, 213] width 347 height 327
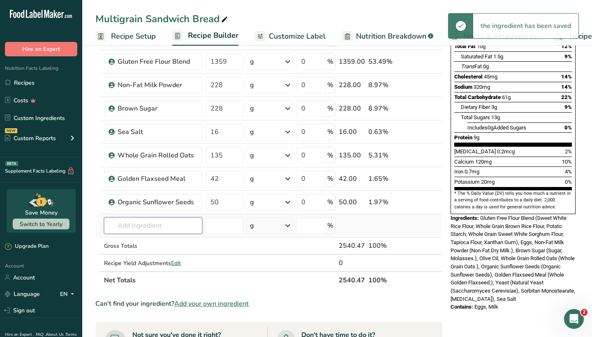
scroll to position [127, 0]
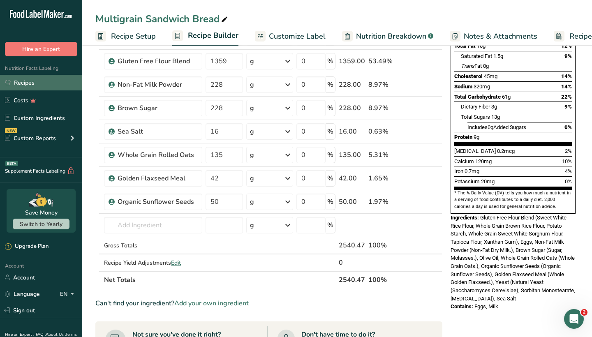
click at [39, 80] on link "Recipes" at bounding box center [41, 83] width 82 height 16
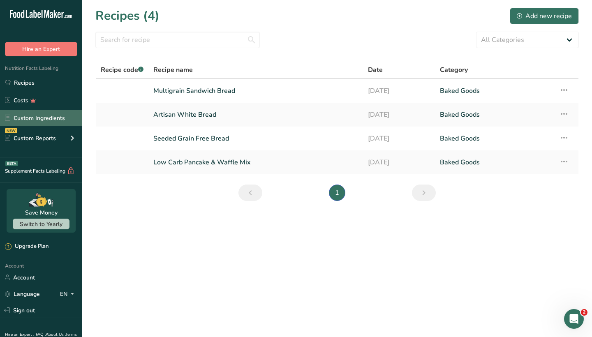
click at [40, 115] on link "Custom Ingredients" at bounding box center [41, 118] width 82 height 16
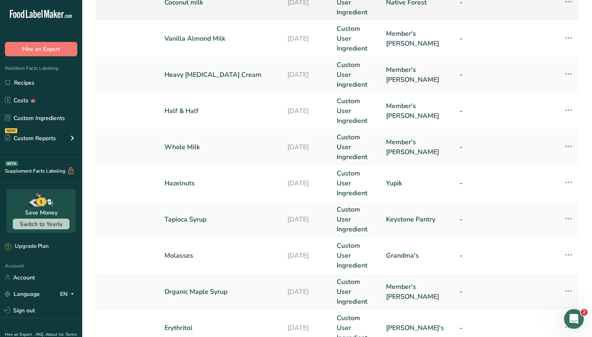
scroll to position [198, 0]
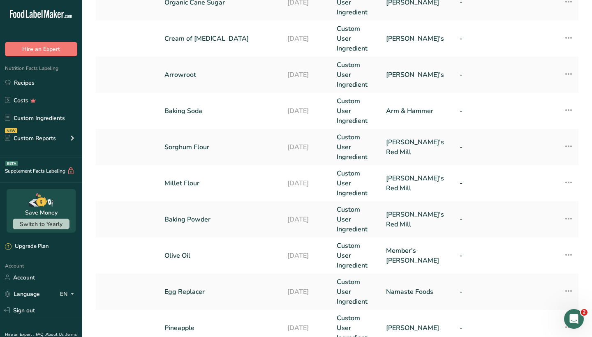
scroll to position [198, 0]
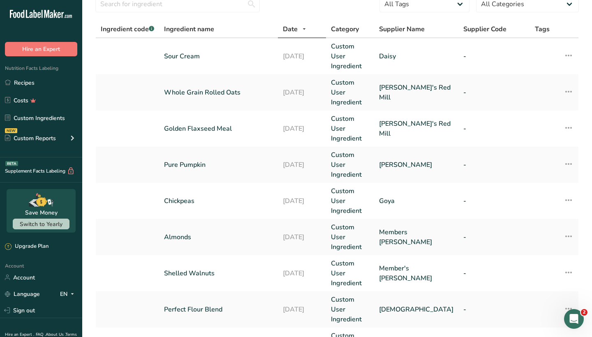
scroll to position [9, 0]
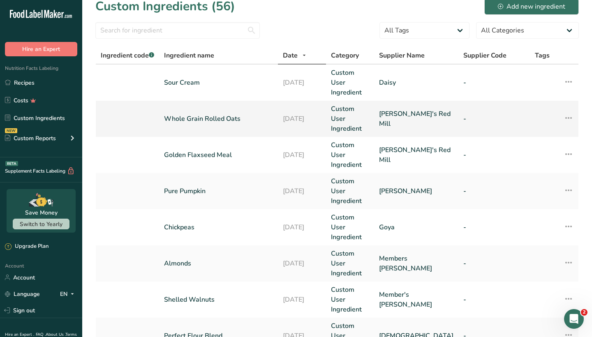
click at [230, 114] on link "Whole Grain Rolled Oats" at bounding box center [218, 119] width 109 height 10
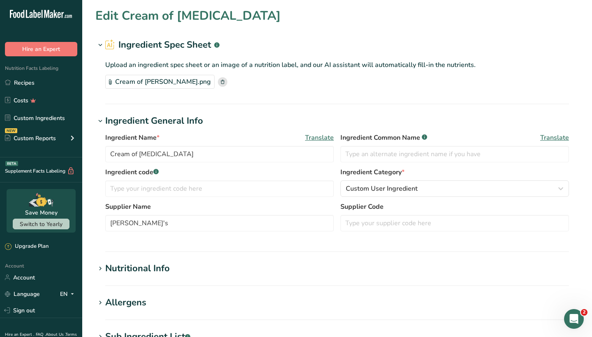
type input "Whole Grain Rolled Oats"
type input "[PERSON_NAME]'s Red Mill"
type textarea "Whole Grain Oats."
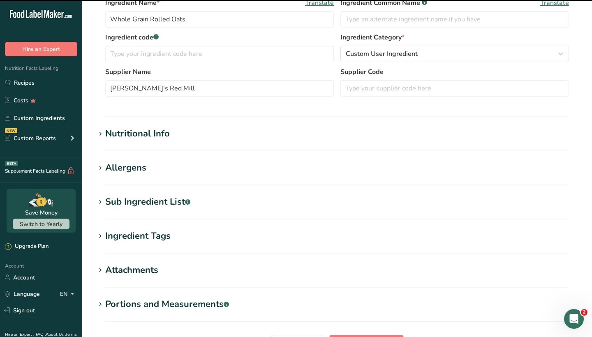
scroll to position [259, 0]
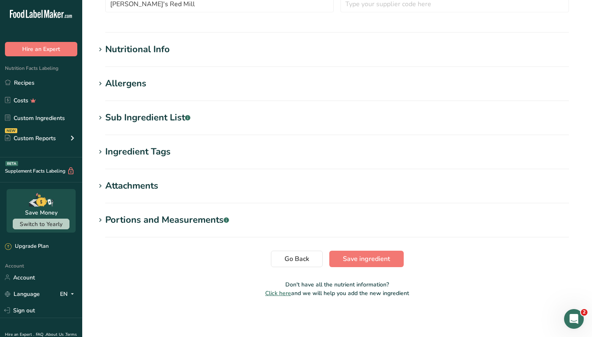
click at [170, 117] on div "Sub Ingredient List .a-a{fill:#347362;}.b-a{fill:#fff;}" at bounding box center [147, 118] width 85 height 14
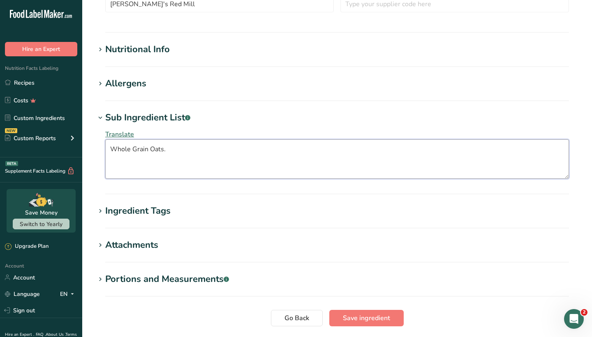
drag, startPoint x: 200, startPoint y: 159, endPoint x: 109, endPoint y: 144, distance: 91.6
click at [109, 144] on textarea "Whole Grain Oats." at bounding box center [337, 158] width 464 height 39
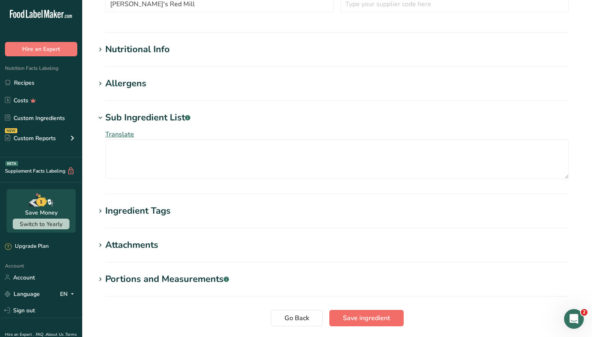
click at [356, 317] on span "Save ingredient" at bounding box center [366, 318] width 47 height 10
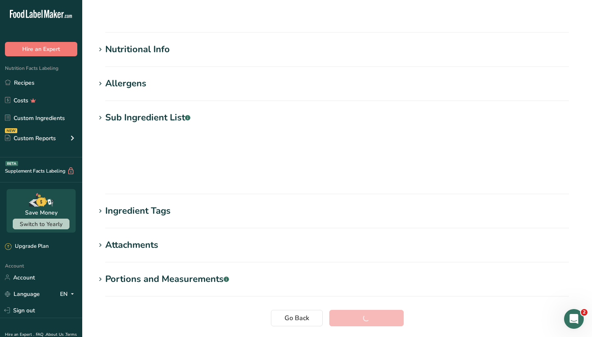
scroll to position [64, 0]
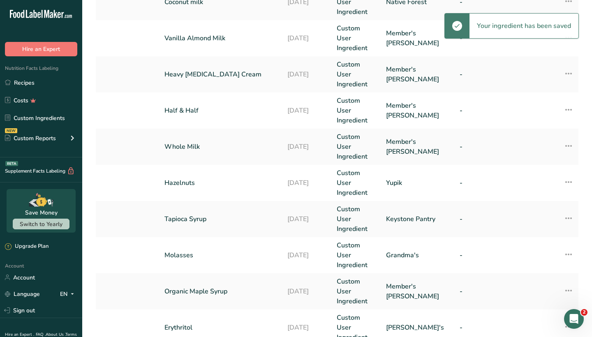
scroll to position [198, 0]
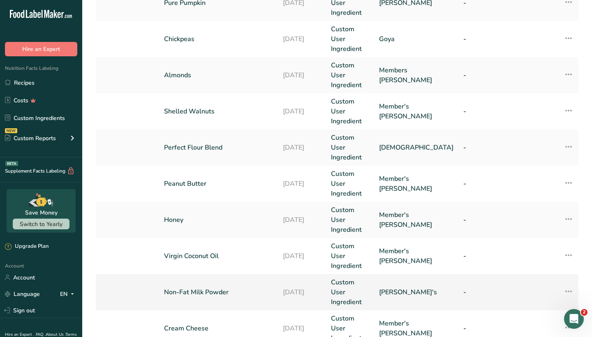
click at [228, 287] on link "Non-Fat Milk Powder" at bounding box center [218, 292] width 109 height 10
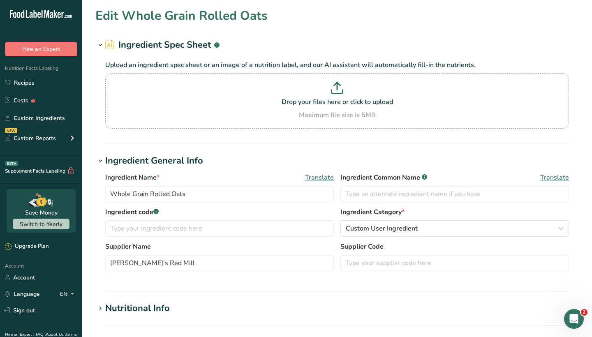
type input "Non-Fat Milk Powder"
type input "[PERSON_NAME]'s"
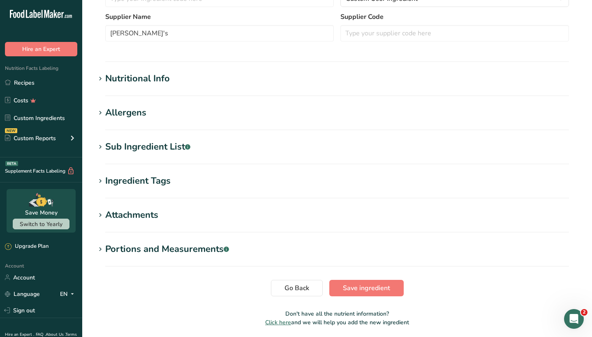
scroll to position [232, 0]
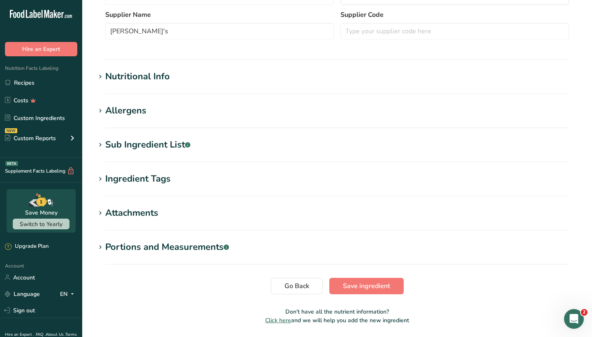
click at [221, 140] on h1 "Sub Ingredient List .a-a{fill:#347362;}.b-a{fill:#fff;}" at bounding box center [336, 145] width 483 height 14
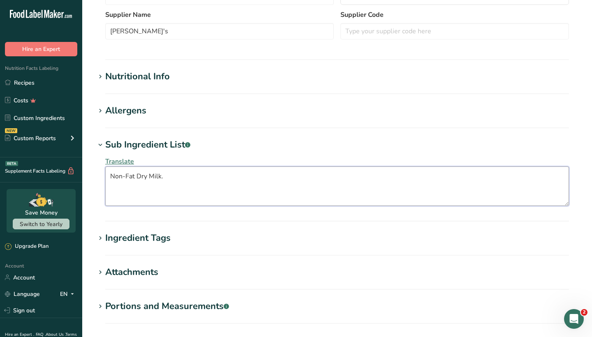
drag, startPoint x: 182, startPoint y: 184, endPoint x: 100, endPoint y: 169, distance: 83.1
click at [100, 169] on div "Translate Non-Fat Dry Milk." at bounding box center [336, 181] width 483 height 59
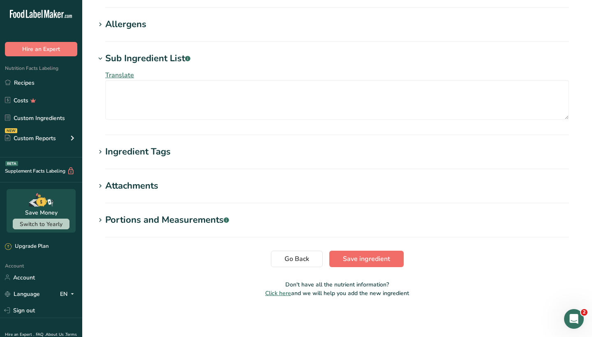
click at [360, 258] on span "Save ingredient" at bounding box center [366, 259] width 47 height 10
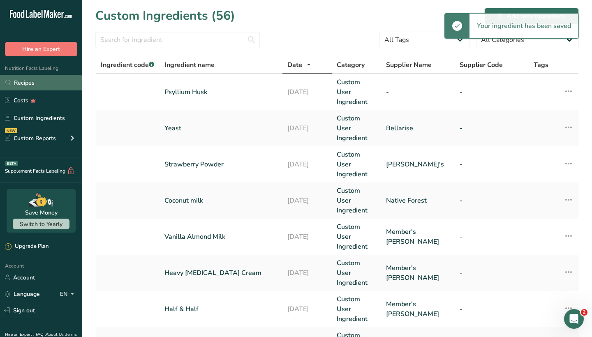
click at [30, 78] on link "Recipes" at bounding box center [41, 83] width 82 height 16
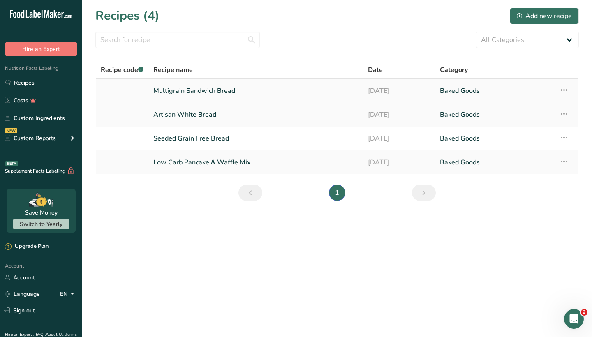
click at [208, 92] on link "Multigrain Sandwich Bread" at bounding box center [255, 90] width 205 height 17
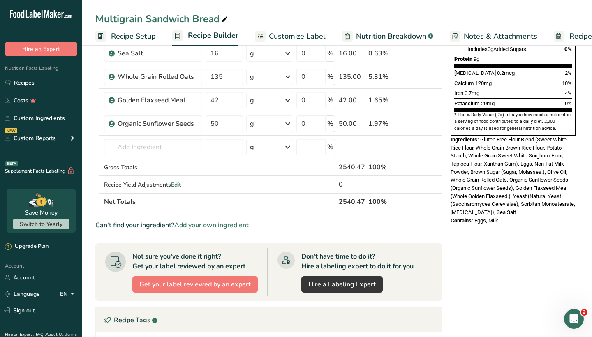
scroll to position [212, 0]
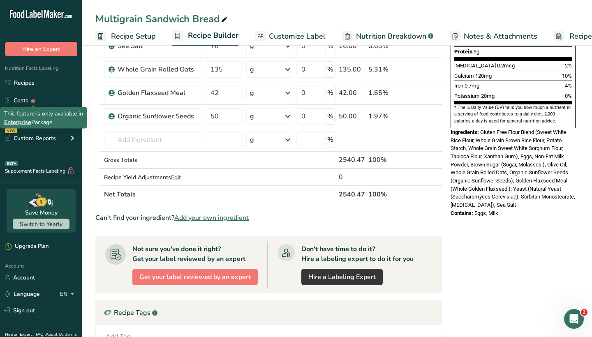
click at [35, 119] on div "This feature is only available in Enterprise Package" at bounding box center [43, 117] width 79 height 17
click at [67, 121] on link "Custom Ingredients" at bounding box center [41, 118] width 82 height 16
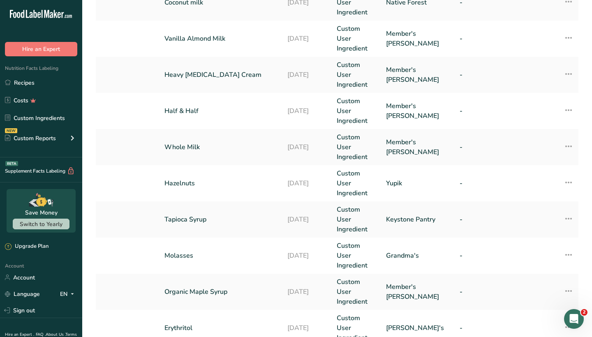
scroll to position [198, 0]
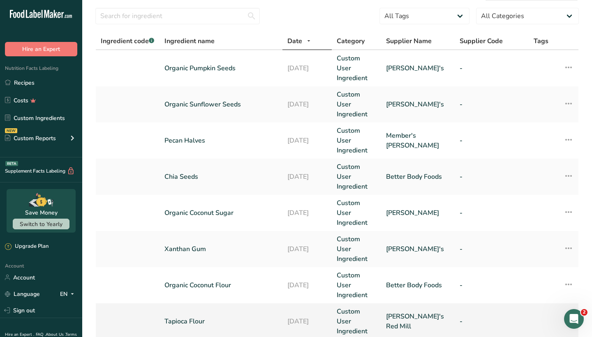
scroll to position [19, 0]
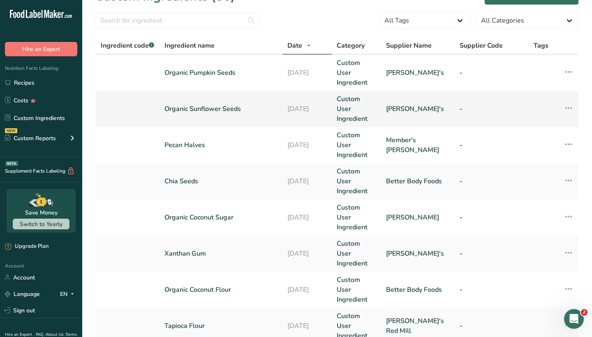
click at [259, 104] on link "Organic Sunflower Seeds" at bounding box center [220, 109] width 113 height 10
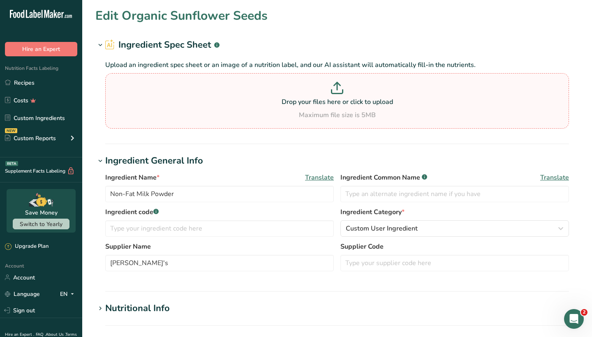
type input "Organic Sunflower Seeds"
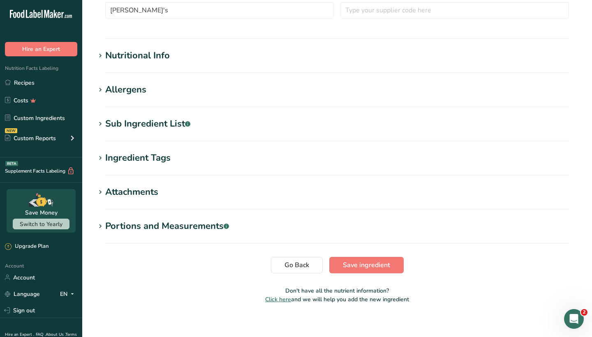
scroll to position [256, 0]
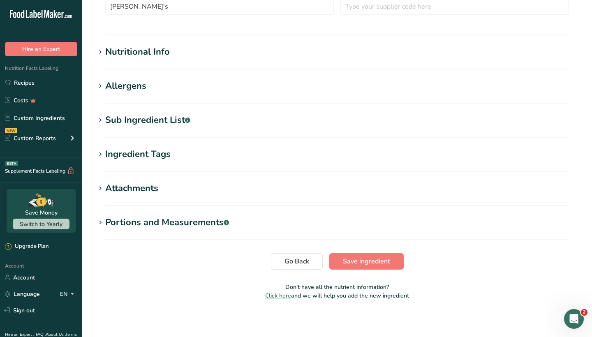
click at [176, 119] on div "Sub Ingredient List .a-a{fill:#347362;}.b-a{fill:#fff;}" at bounding box center [147, 120] width 85 height 14
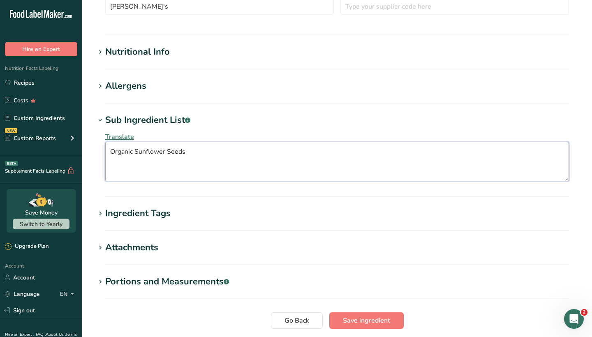
drag, startPoint x: 210, startPoint y: 166, endPoint x: 74, endPoint y: 152, distance: 136.4
click at [74, 152] on div ".a-20{fill:#fff;} Hire an Expert Nutrition Facts Labeling Recipes Costs Custom …" at bounding box center [296, 71] width 592 height 655
click at [353, 320] on span "Save ingredient" at bounding box center [366, 321] width 47 height 10
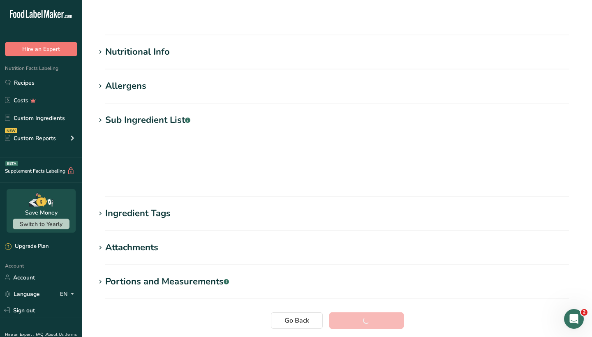
scroll to position [64, 0]
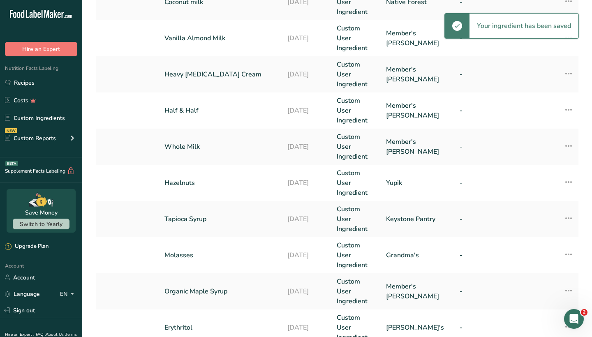
scroll to position [198, 0]
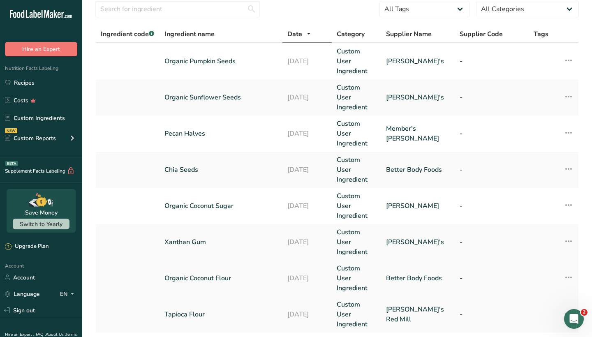
scroll to position [30, 0]
click at [237, 63] on td "Organic Pumpkin Seeds" at bounding box center [220, 62] width 123 height 36
click at [223, 57] on link "Organic Pumpkin Seeds" at bounding box center [220, 62] width 113 height 10
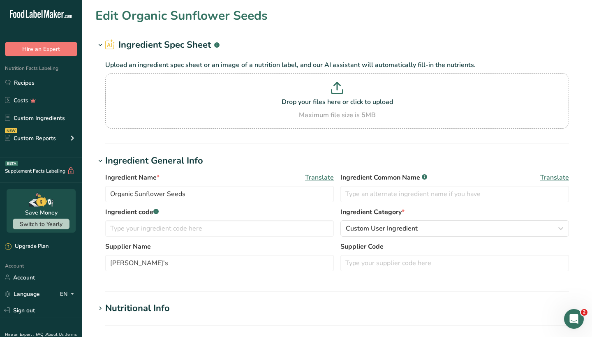
type input "Organic Pumpkin Seeds"
type textarea "Organic Pumpkin Seeds"
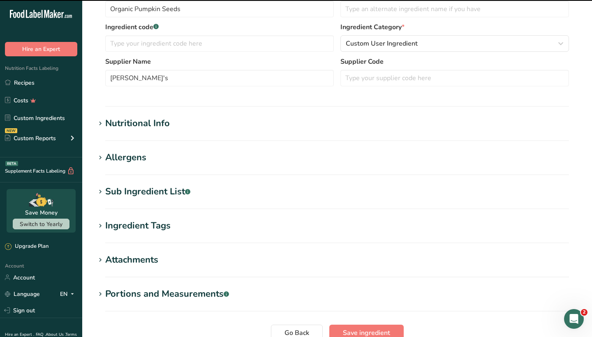
scroll to position [205, 0]
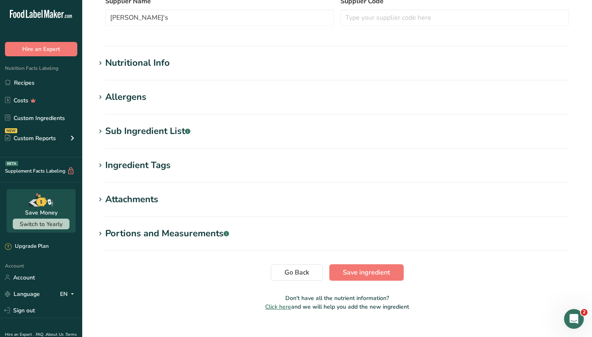
click at [170, 125] on div "Sub Ingredient List .a-a{fill:#347362;}.b-a{fill:#fff;}" at bounding box center [147, 132] width 85 height 14
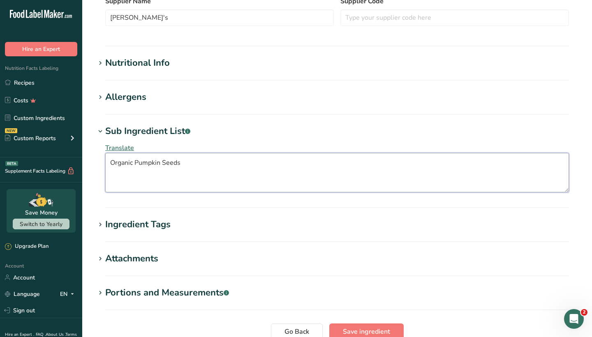
drag, startPoint x: 193, startPoint y: 162, endPoint x: 42, endPoint y: 154, distance: 150.6
click at [42, 154] on div ".a-20{fill:#fff;} Hire an Expert Nutrition Facts Labeling Recipes Costs Custom …" at bounding box center [296, 102] width 592 height 615
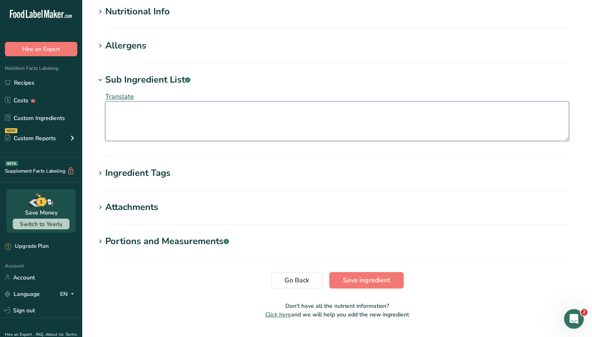
scroll to position [266, 0]
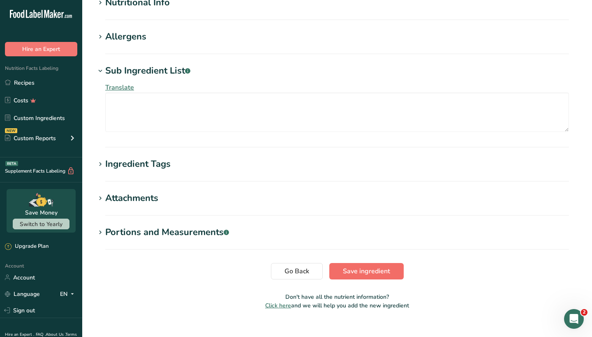
click at [355, 275] on span "Save ingredient" at bounding box center [366, 271] width 47 height 10
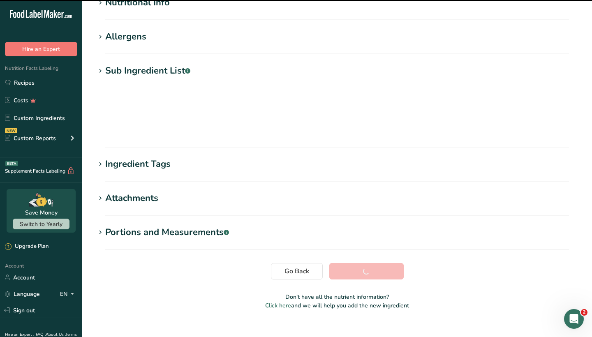
scroll to position [64, 0]
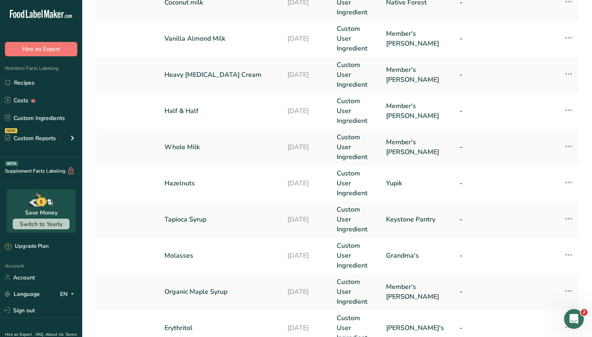
scroll to position [198, 0]
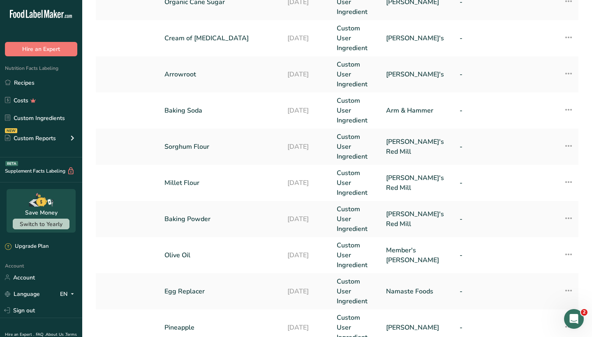
scroll to position [198, 0]
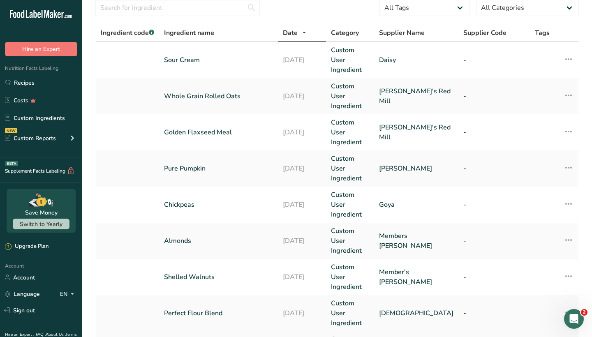
scroll to position [30, 0]
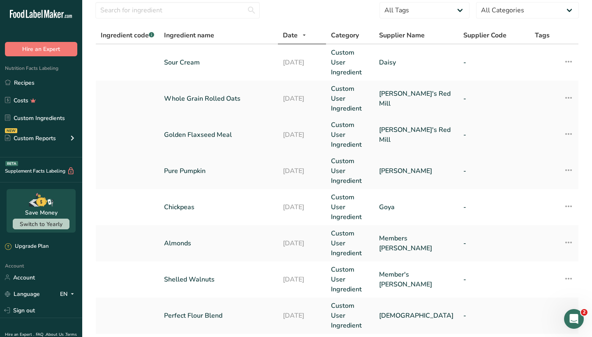
click at [236, 117] on td "Golden Flaxseed Meal" at bounding box center [218, 135] width 119 height 36
click at [232, 130] on link "Golden Flaxseed Meal" at bounding box center [218, 135] width 109 height 10
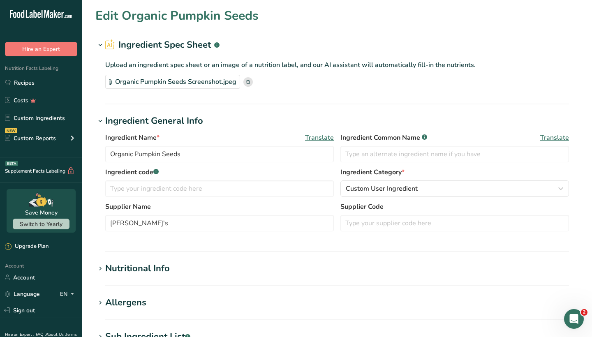
type input "Golden Flaxseed Meal"
type input "[PERSON_NAME]'s Red Mill"
type textarea "Whole Golden Flaxseed."
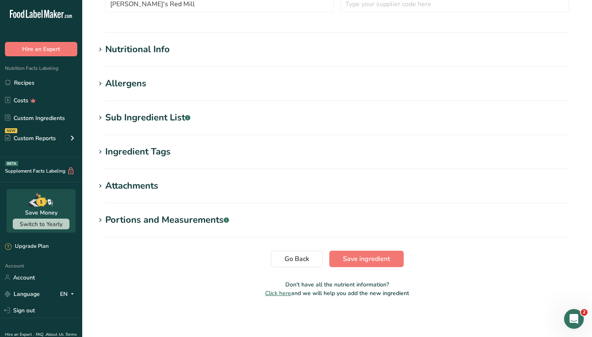
scroll to position [259, 0]
click at [198, 113] on h1 "Sub Ingredient List .a-a{fill:#347362;}.b-a{fill:#fff;}" at bounding box center [336, 118] width 483 height 14
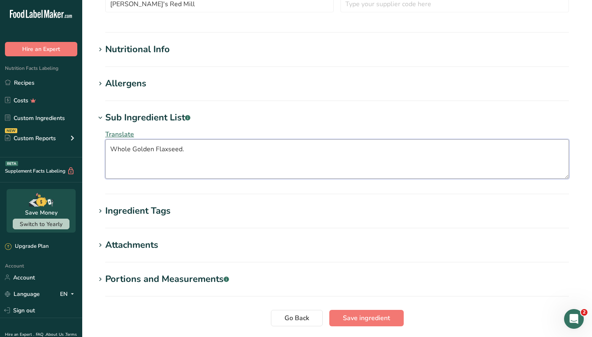
drag, startPoint x: 192, startPoint y: 149, endPoint x: 85, endPoint y: 140, distance: 107.7
click at [85, 140] on section "Edit Golden Flaxseed Meal Ingredient Spec Sheet .a-a{fill:#347362;}.b-a{fill:#f…" at bounding box center [337, 55] width 510 height 629
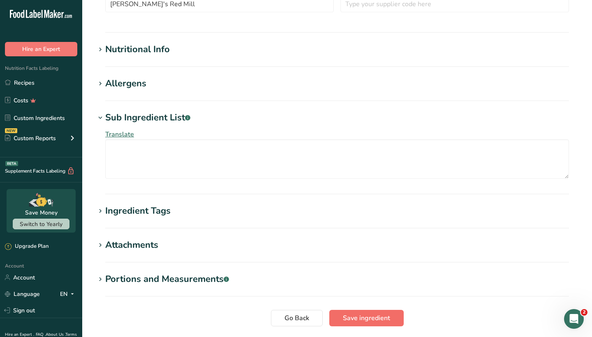
click at [354, 323] on button "Save ingredient" at bounding box center [366, 318] width 74 height 16
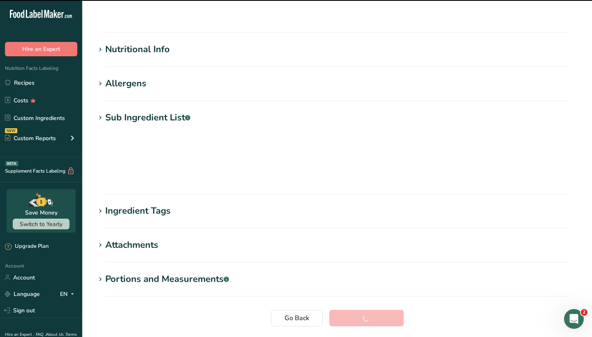
scroll to position [64, 0]
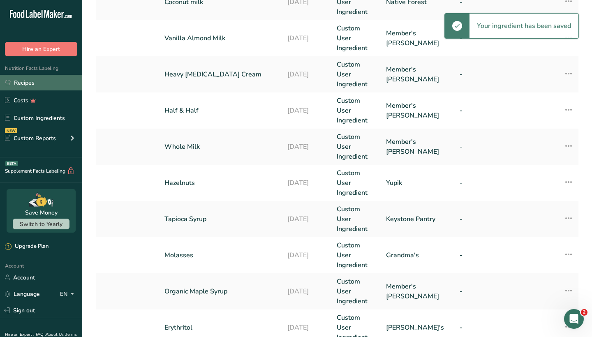
scroll to position [198, 0]
click at [54, 80] on link "Recipes" at bounding box center [41, 83] width 82 height 16
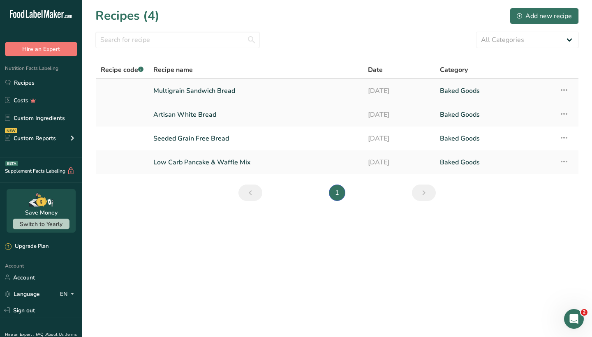
click at [212, 89] on link "Multigrain Sandwich Bread" at bounding box center [255, 90] width 205 height 17
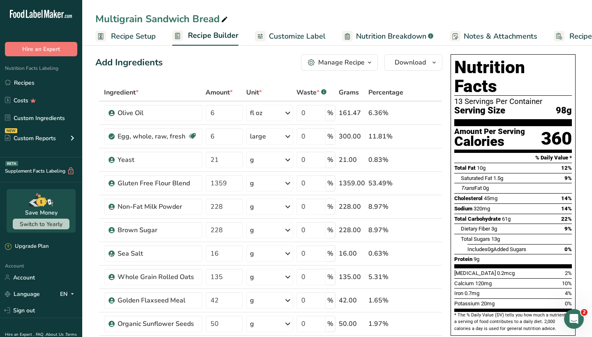
scroll to position [7, 0]
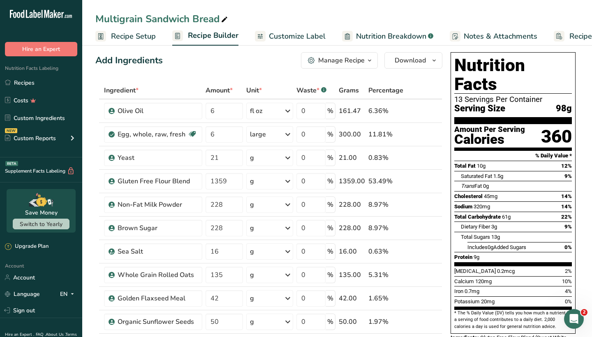
click at [129, 40] on span "Recipe Setup" at bounding box center [133, 36] width 45 height 11
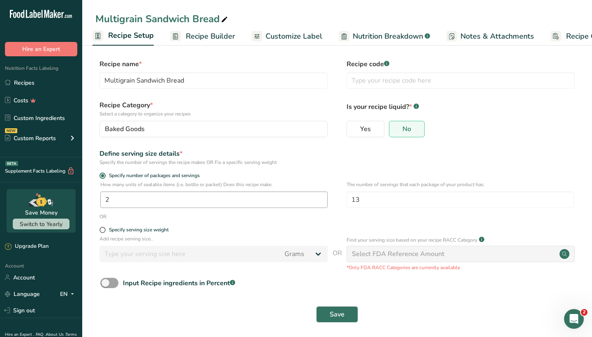
drag, startPoint x: 134, startPoint y: 191, endPoint x: 103, endPoint y: 193, distance: 31.3
click at [103, 193] on div "How many units of sealable items (i.e. bottle or packet) Does this recipe make.…" at bounding box center [213, 194] width 227 height 27
drag, startPoint x: 104, startPoint y: 200, endPoint x: 117, endPoint y: 200, distance: 13.2
click at [117, 200] on input "2" at bounding box center [213, 199] width 227 height 16
type input "4"
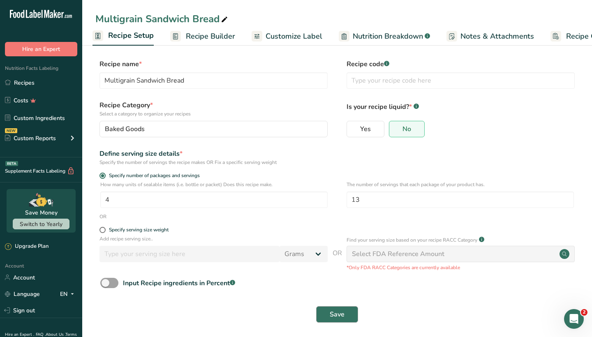
click at [332, 311] on span "Save" at bounding box center [337, 314] width 15 height 10
